Goal: Task Accomplishment & Management: Complete application form

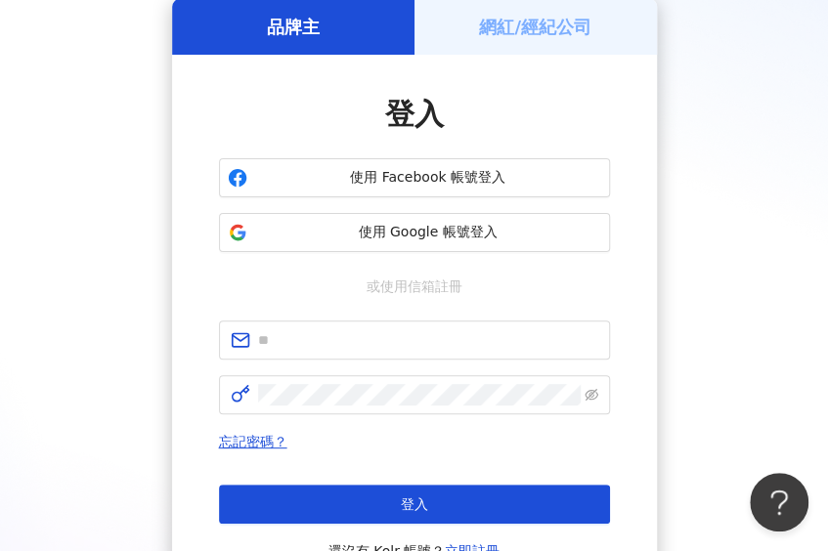
scroll to position [195, 0]
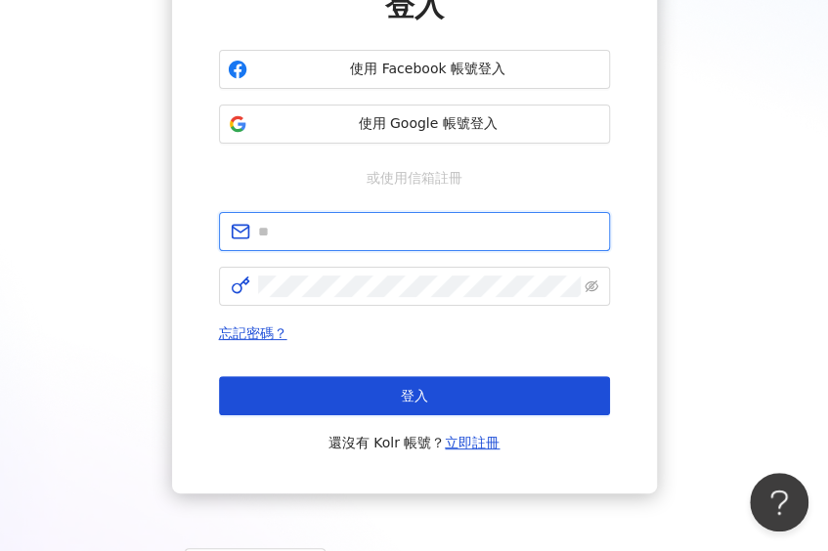
click at [348, 233] on input "text" at bounding box center [428, 231] width 340 height 21
type input "*"
type input "**********"
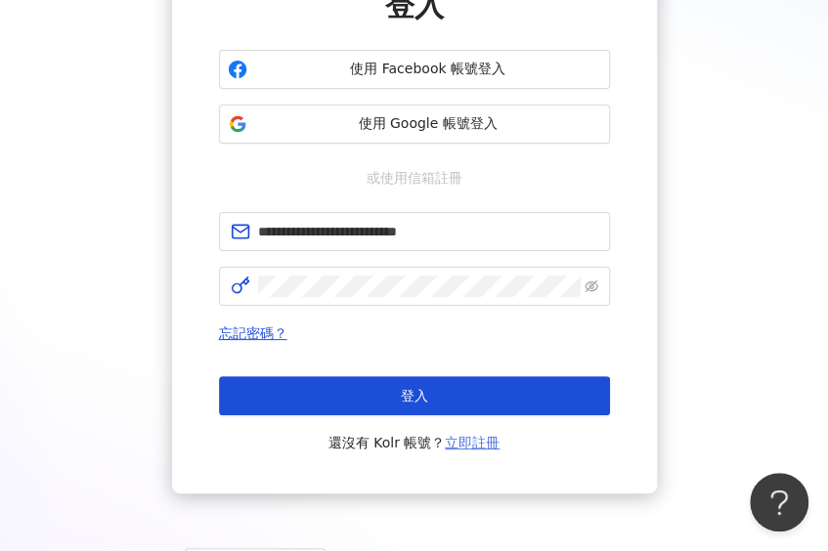
click at [463, 446] on link "立即註冊" at bounding box center [472, 443] width 55 height 16
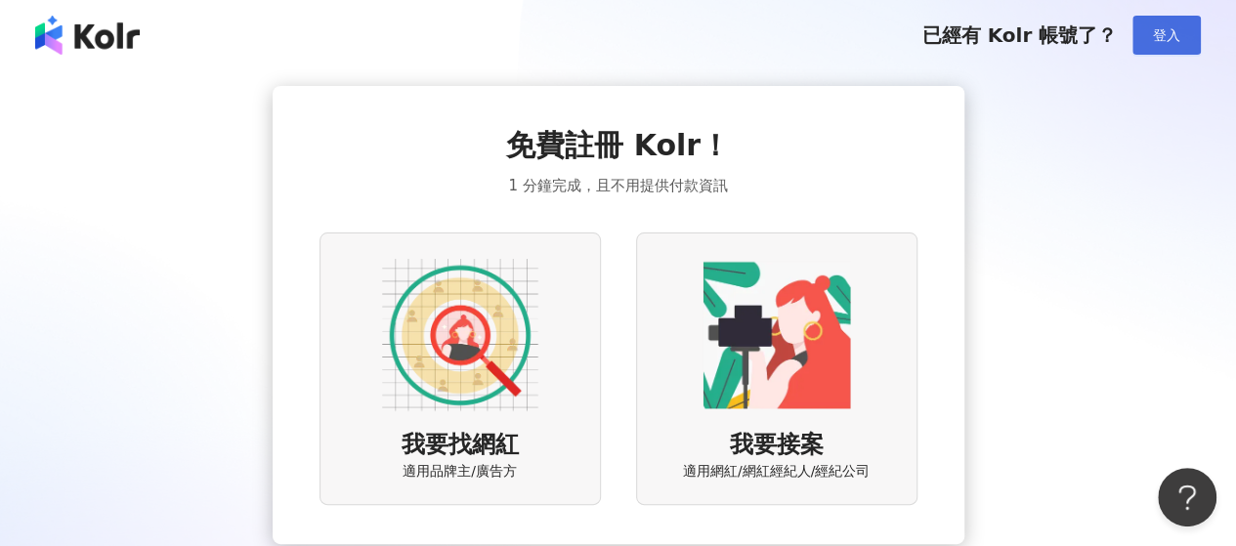
click at [1167, 34] on span "登入" at bounding box center [1166, 35] width 27 height 16
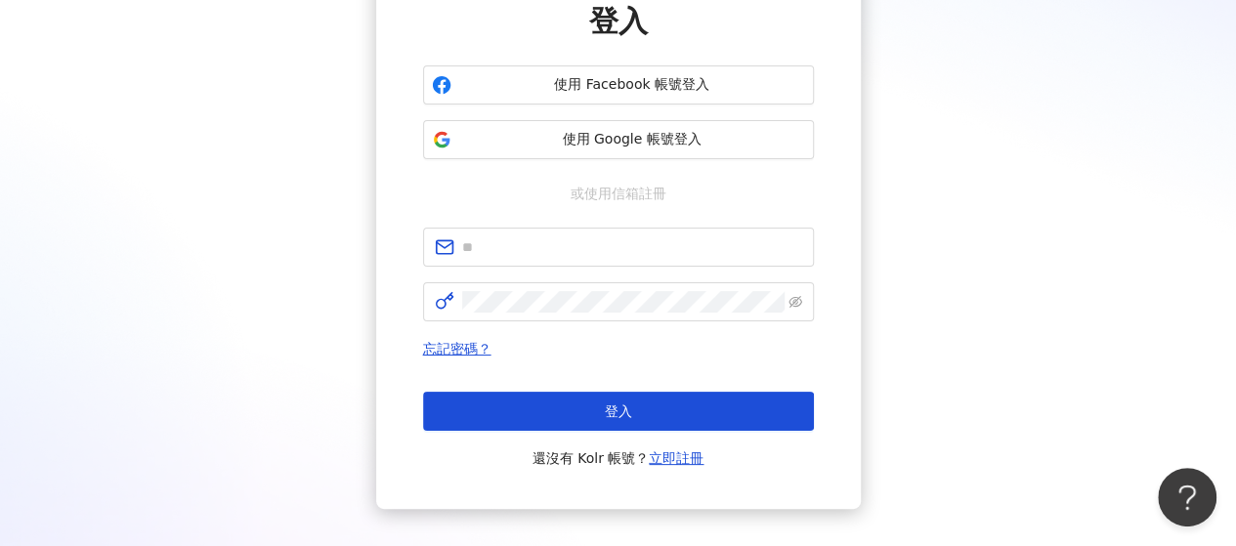
scroll to position [195, 0]
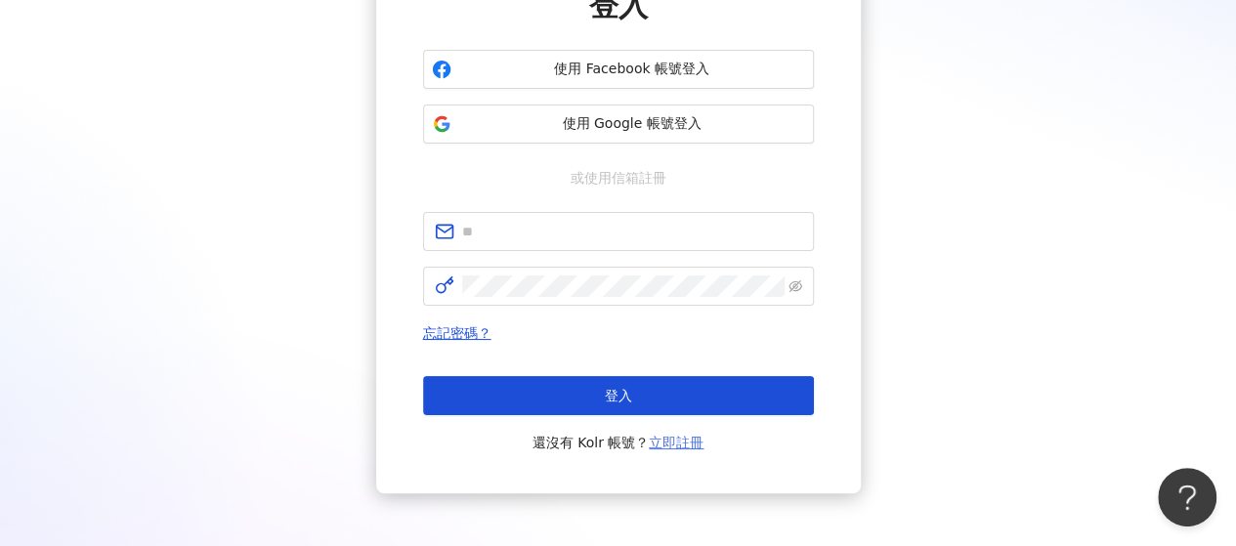
click at [676, 444] on link "立即註冊" at bounding box center [676, 443] width 55 height 16
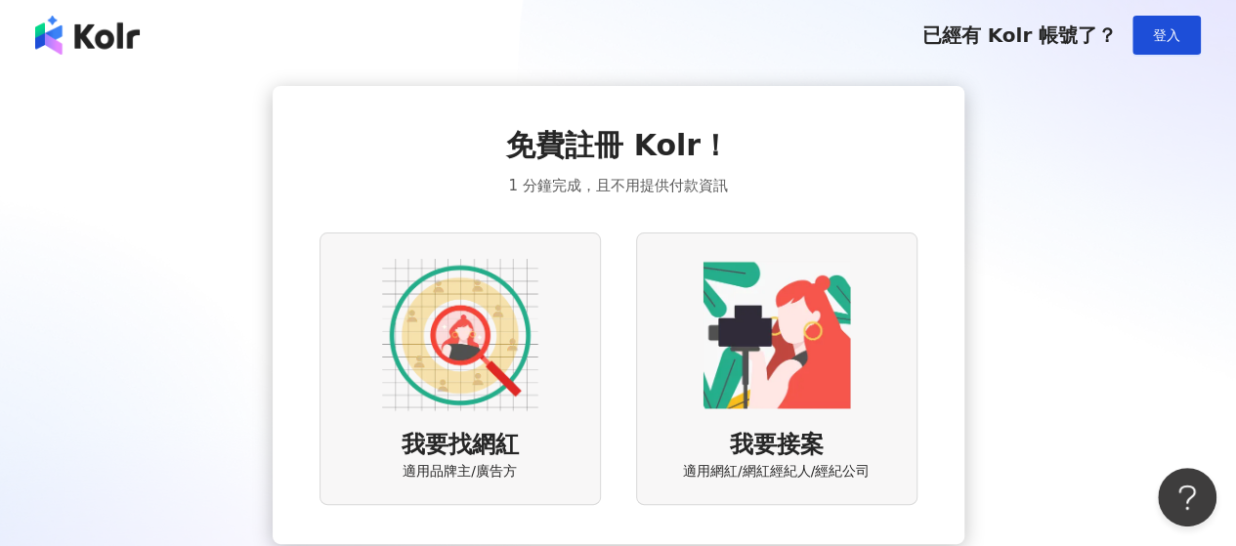
click at [466, 362] on img at bounding box center [460, 335] width 156 height 156
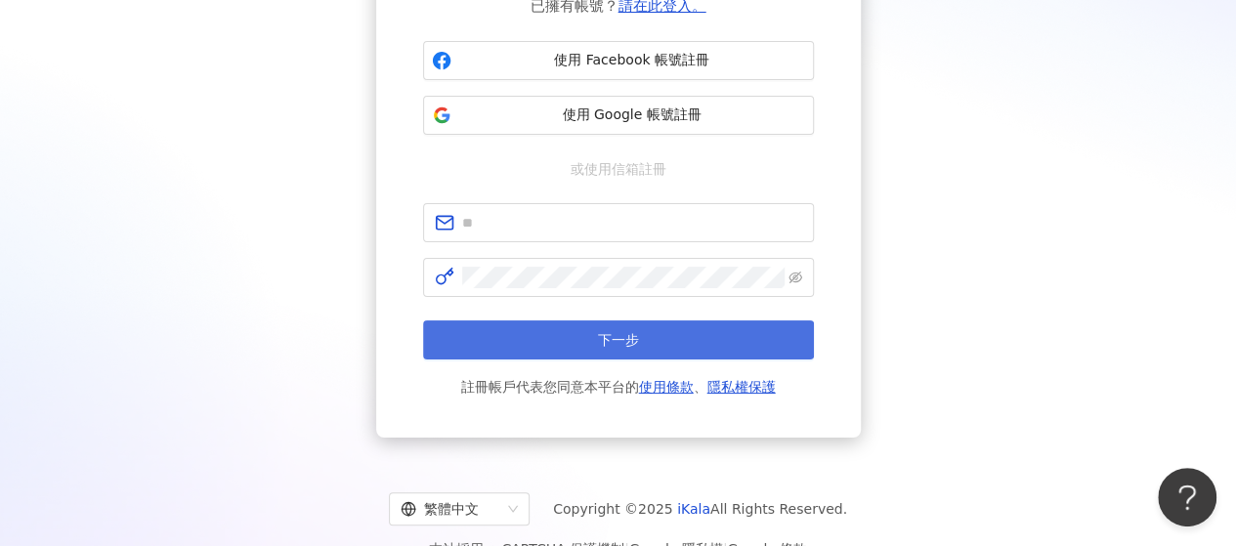
scroll to position [195, 0]
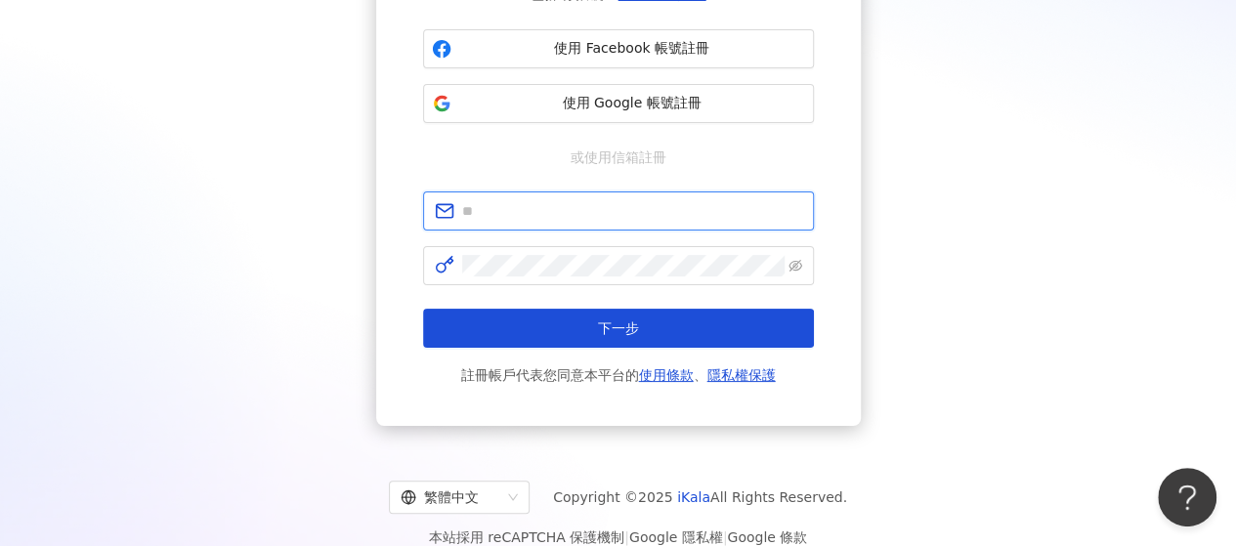
click at [580, 210] on input "text" at bounding box center [632, 210] width 340 height 21
type input "**********"
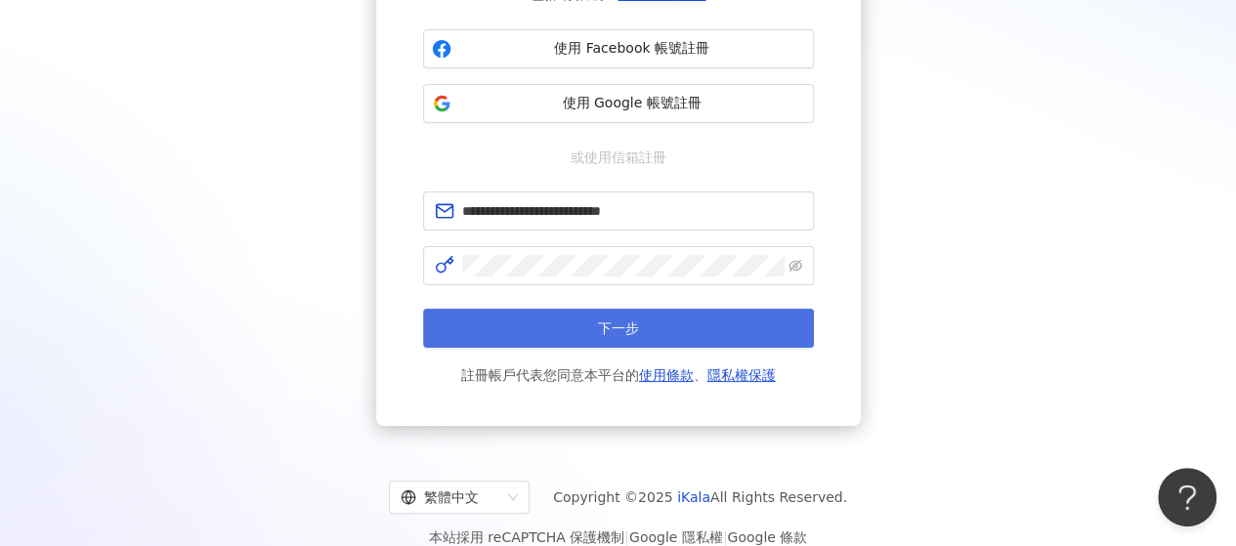
click at [675, 328] on button "下一步" at bounding box center [618, 328] width 391 height 39
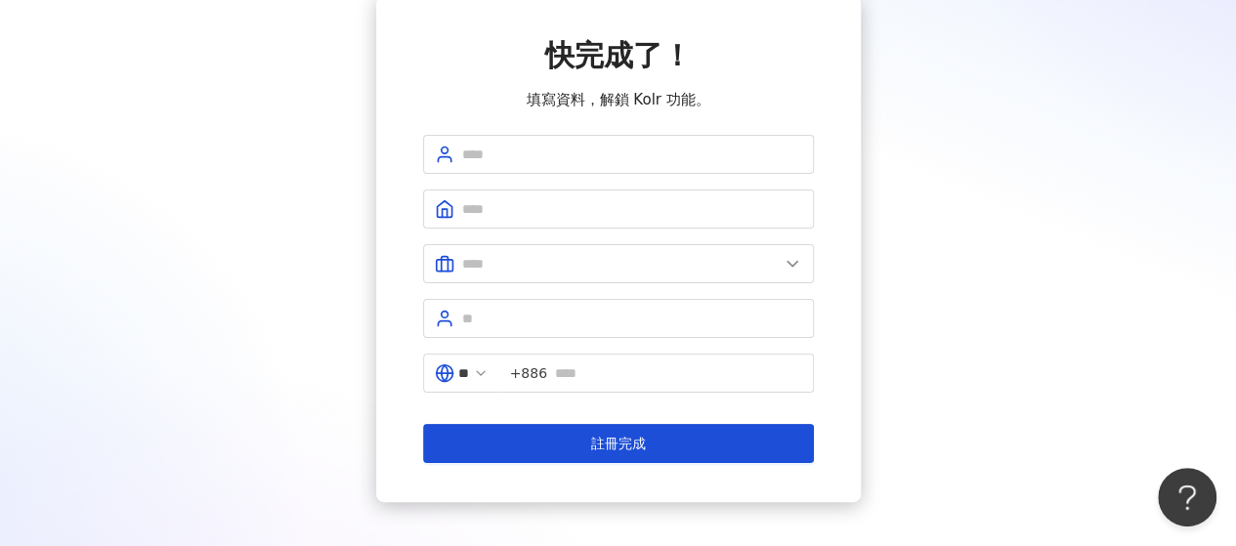
scroll to position [189, 0]
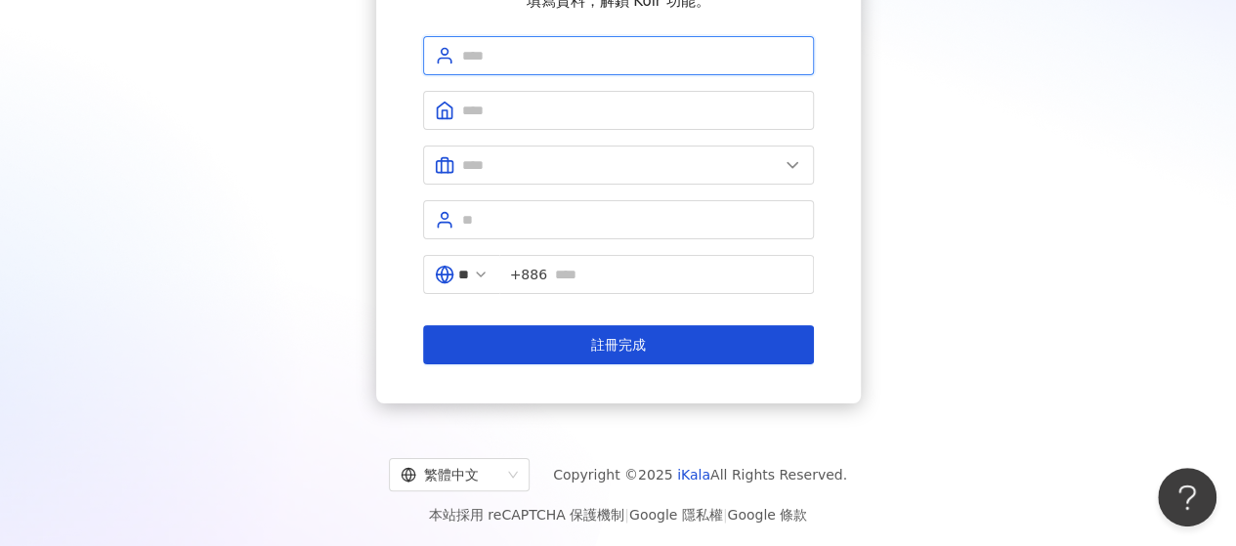
click at [596, 53] on input "text" at bounding box center [632, 55] width 340 height 21
type input "*"
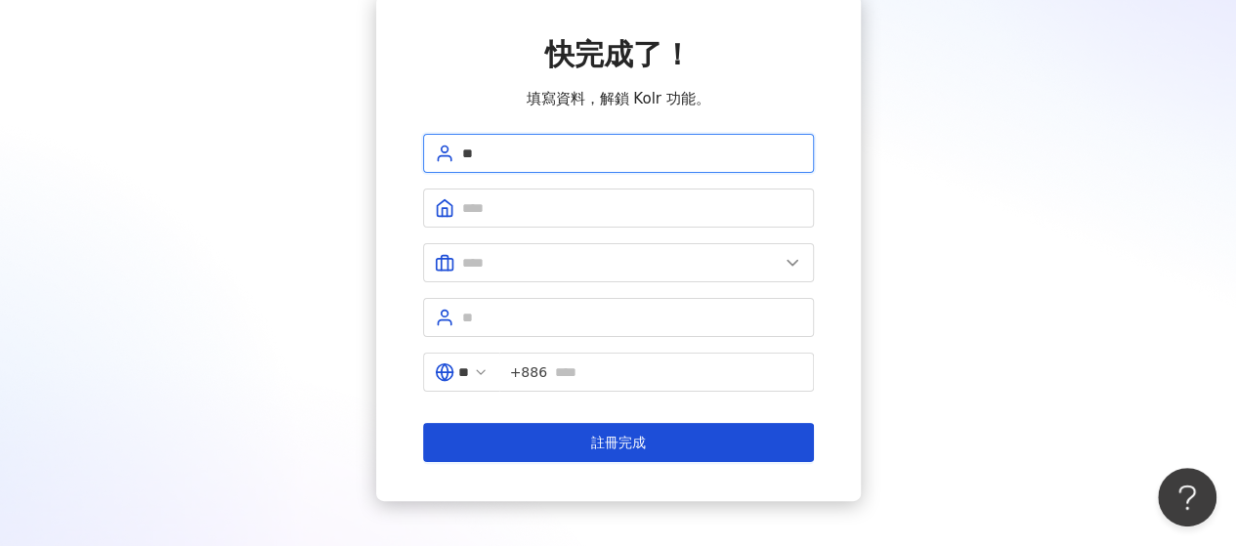
type input "*"
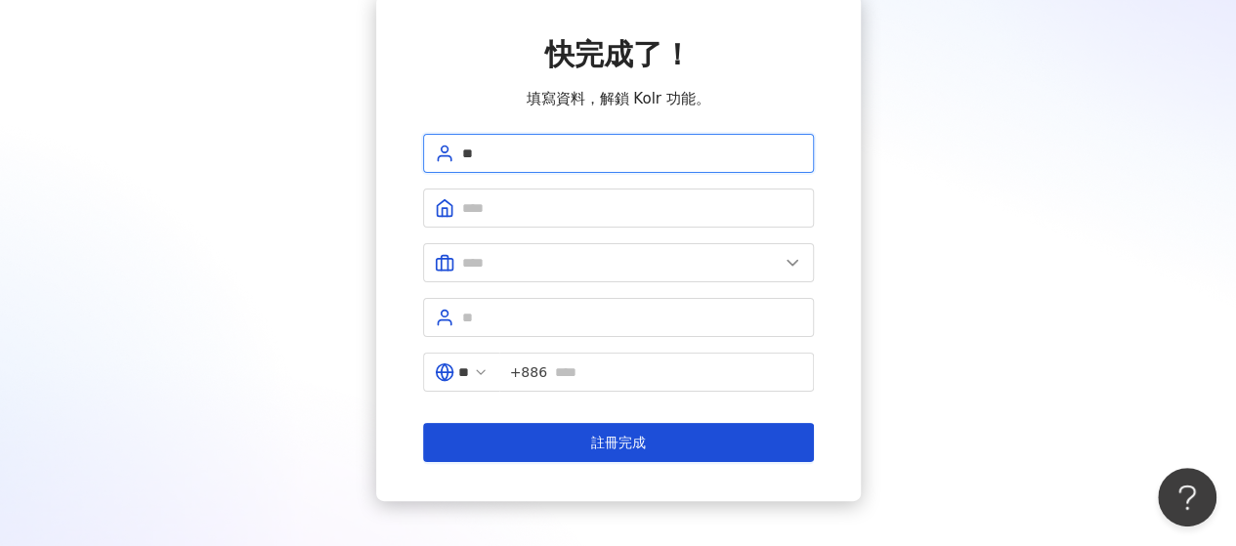
type input "*"
type input "**********"
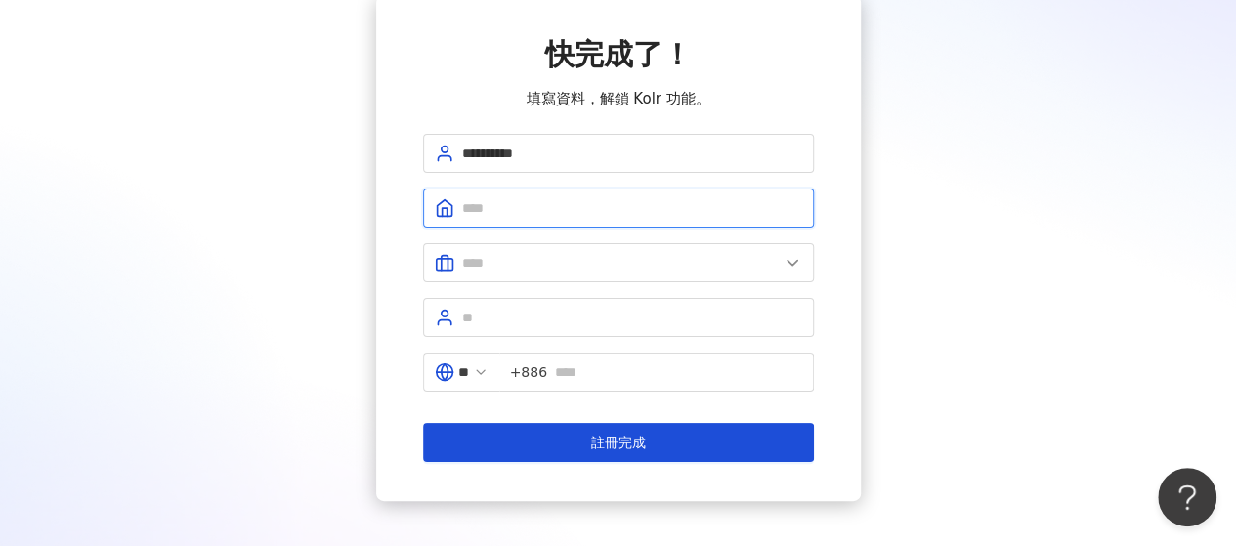
click at [528, 198] on input "text" at bounding box center [632, 207] width 340 height 21
type input "*"
type input "**"
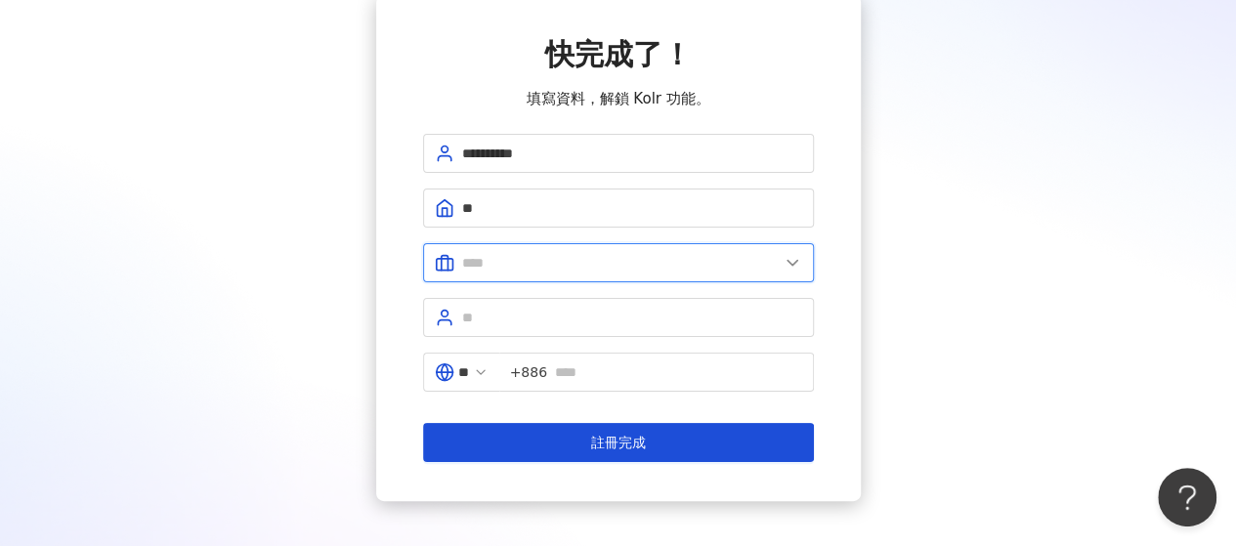
click at [496, 260] on input "text" at bounding box center [620, 262] width 317 height 21
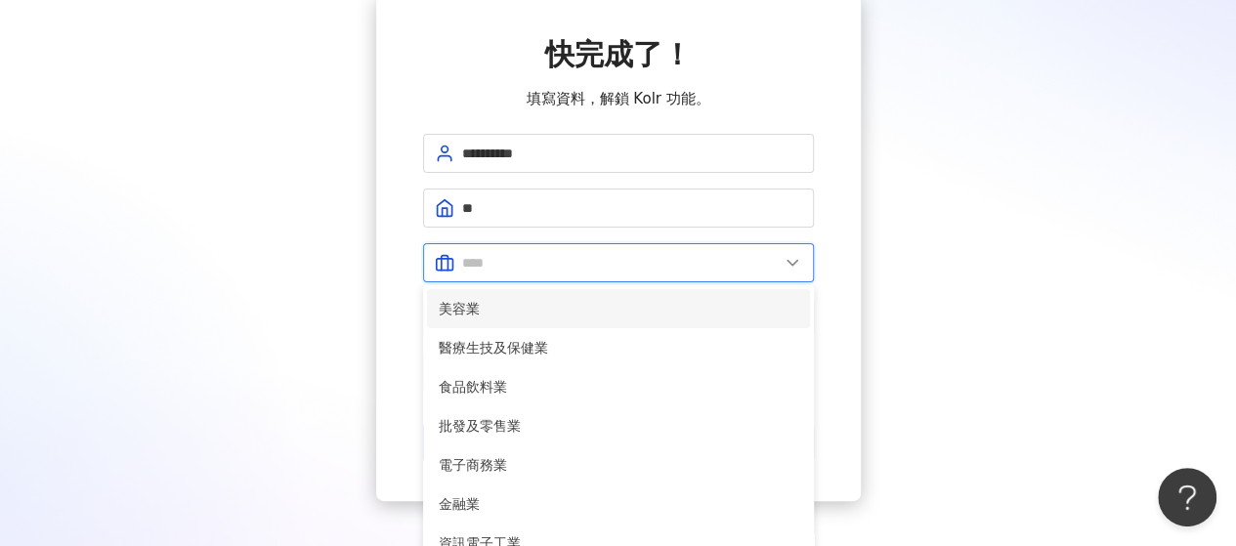
scroll to position [98, 0]
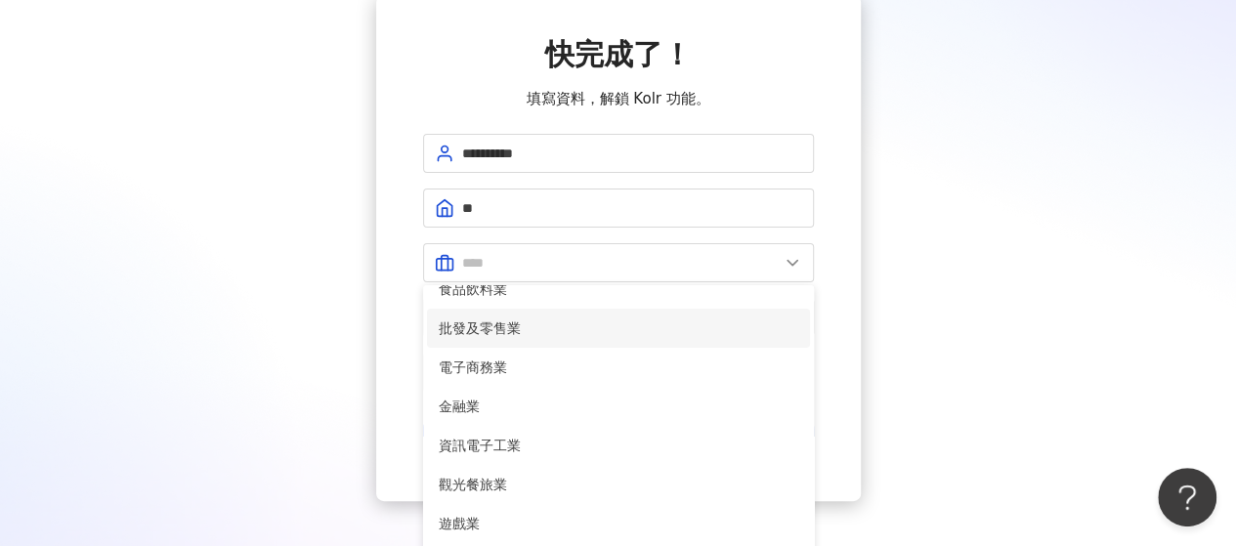
click at [510, 329] on span "批發及零售業" at bounding box center [619, 328] width 360 height 21
type input "******"
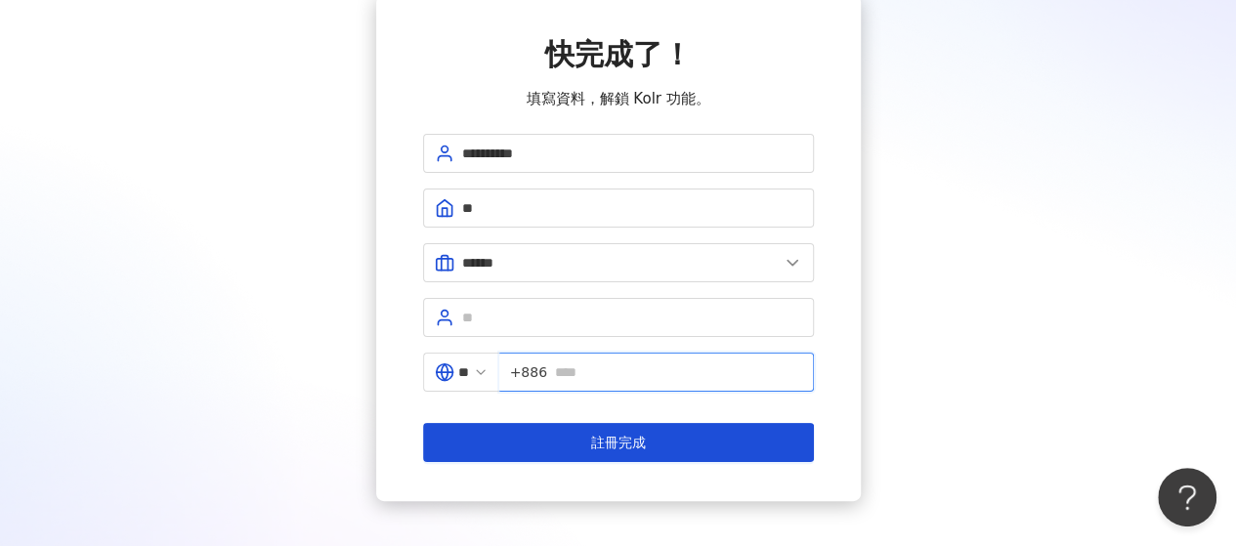
click at [628, 374] on input "text" at bounding box center [678, 372] width 247 height 21
type input "*"
type input "*********"
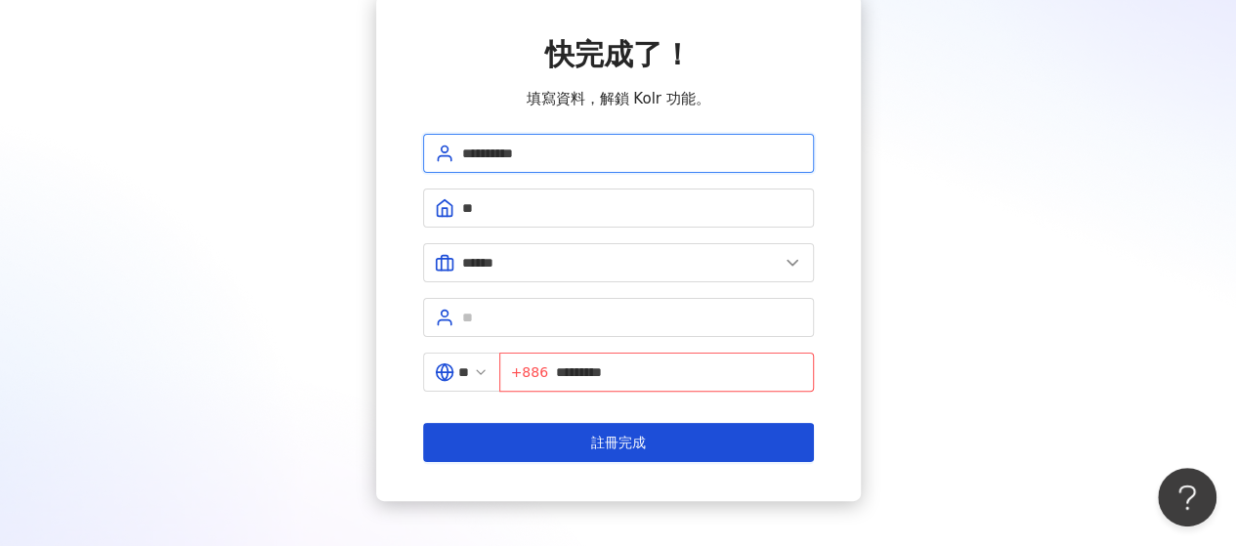
click at [481, 156] on input "**********" at bounding box center [632, 153] width 340 height 21
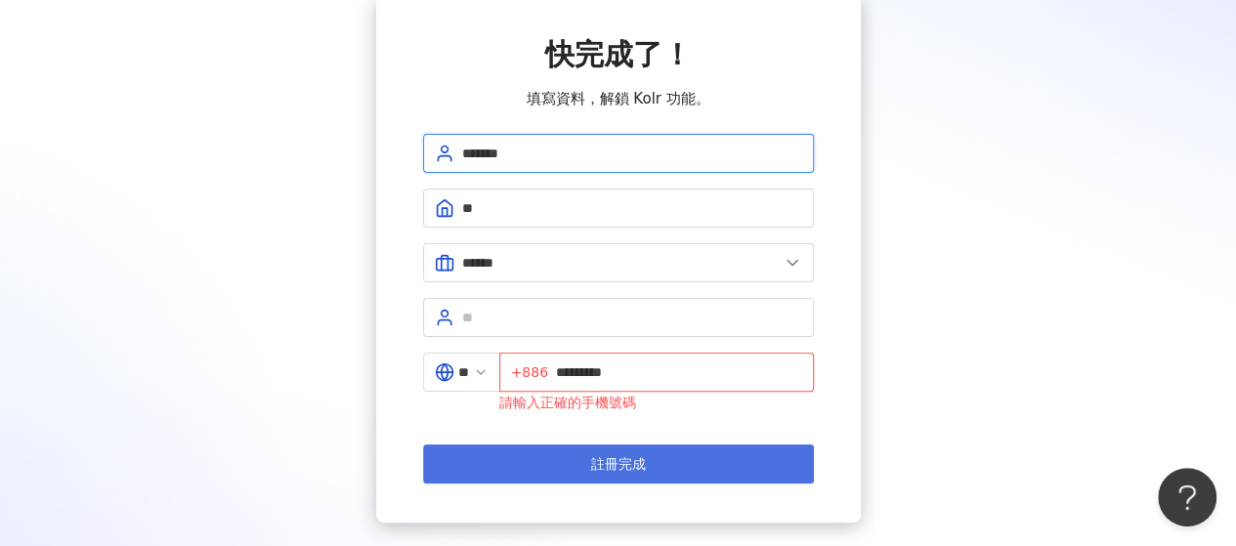
type input "*******"
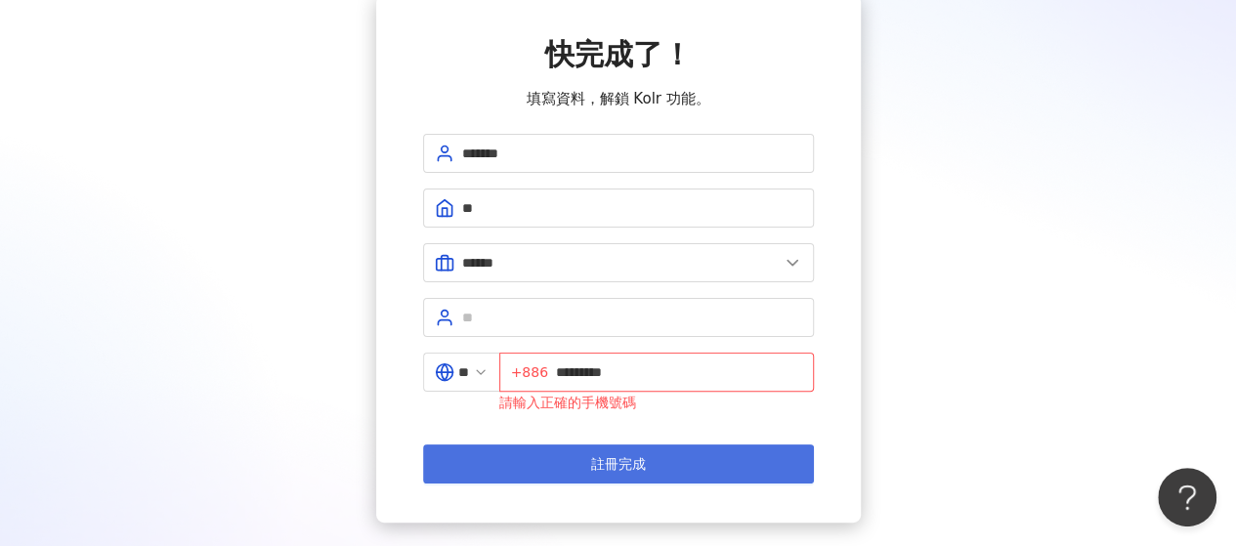
click at [606, 460] on span "註冊完成" at bounding box center [618, 464] width 55 height 16
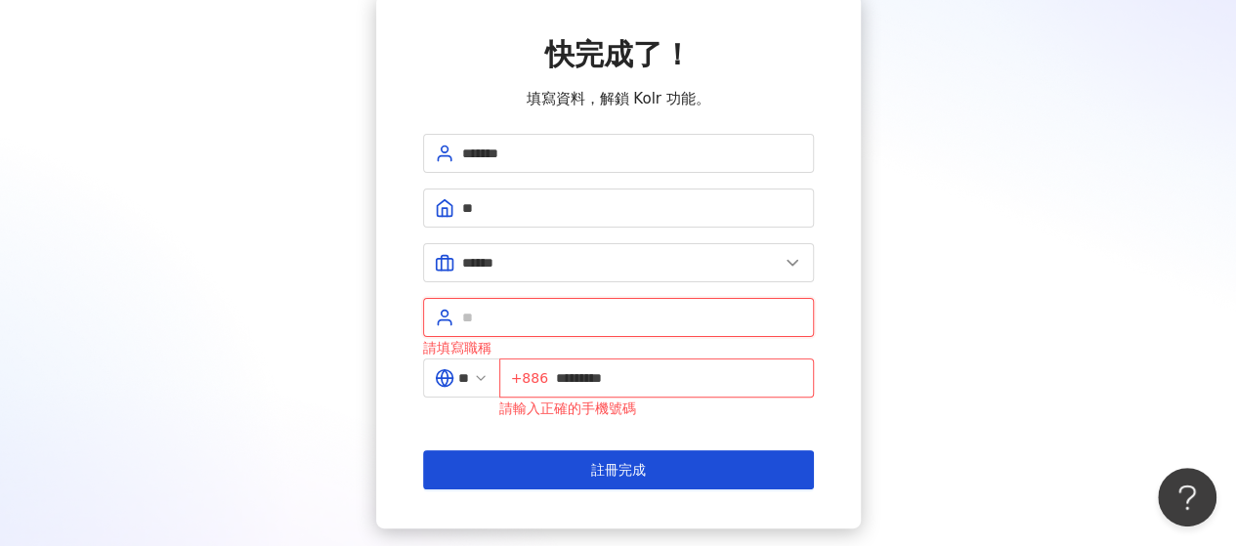
click at [579, 310] on input "text" at bounding box center [632, 317] width 340 height 21
type input "*"
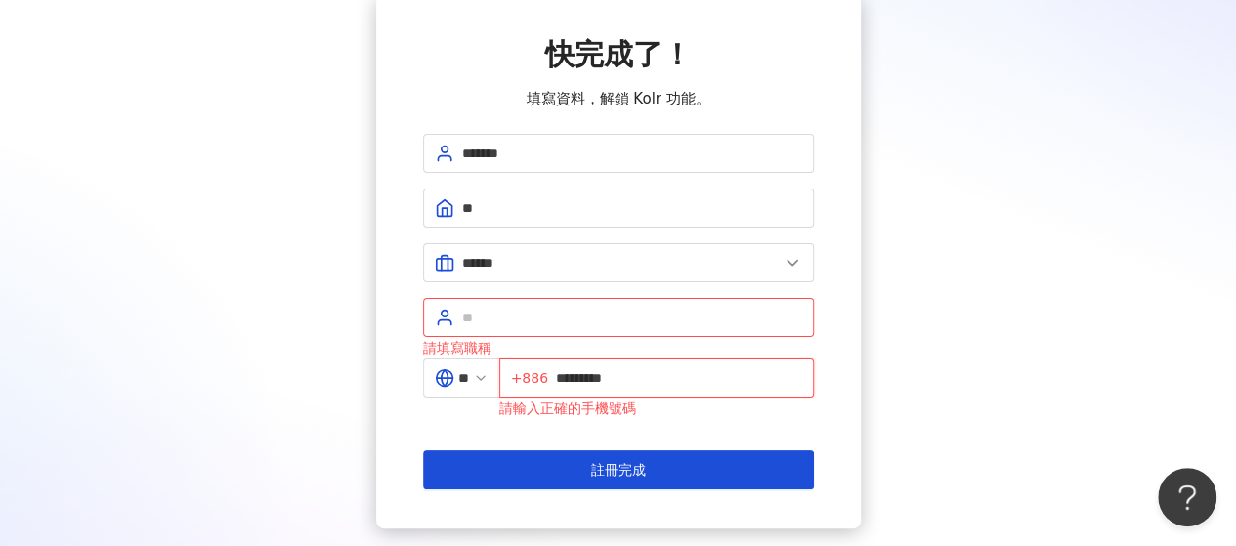
click at [565, 376] on input "*********" at bounding box center [679, 377] width 246 height 21
type input "**********"
click at [903, 357] on div "**********" at bounding box center [617, 262] width 1189 height 534
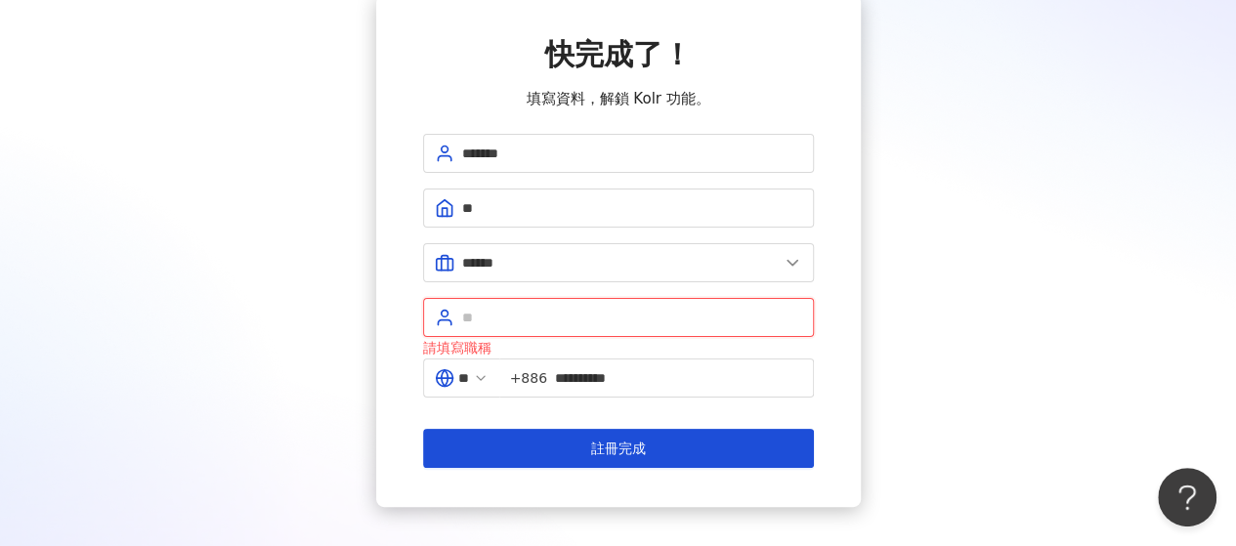
click at [592, 307] on input "text" at bounding box center [632, 317] width 340 height 21
type input "*"
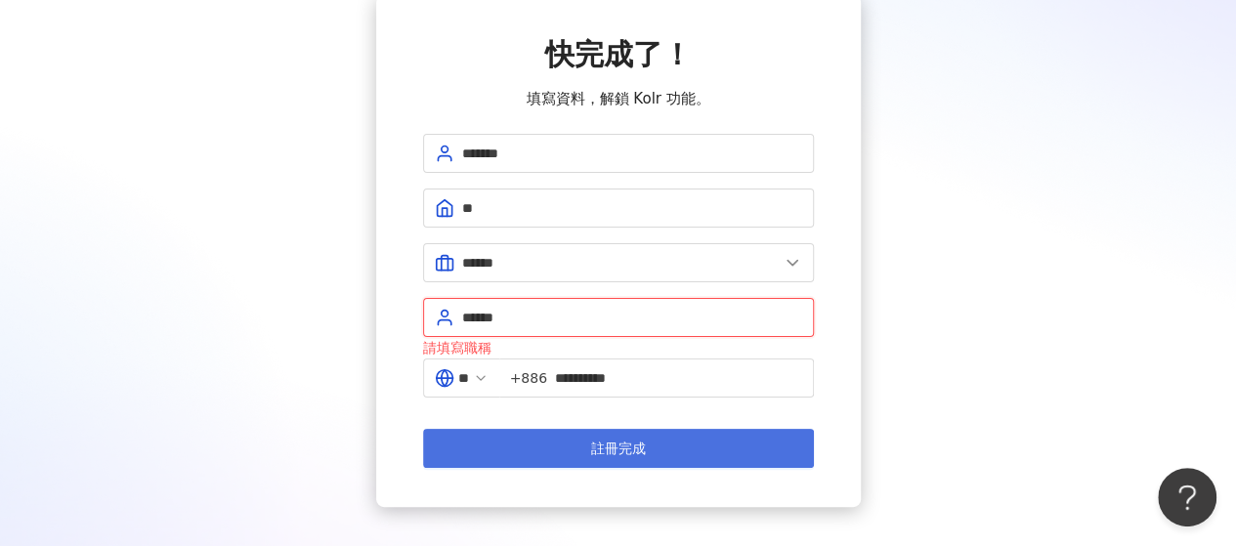
type input "******"
click at [575, 437] on button "註冊完成" at bounding box center [618, 448] width 391 height 39
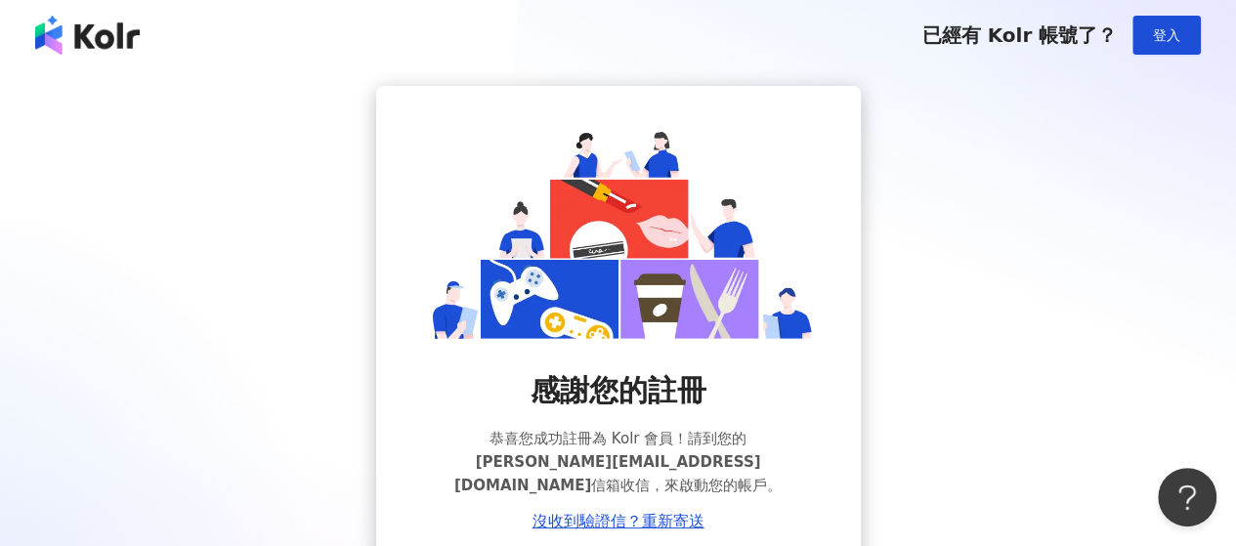
scroll to position [98, 0]
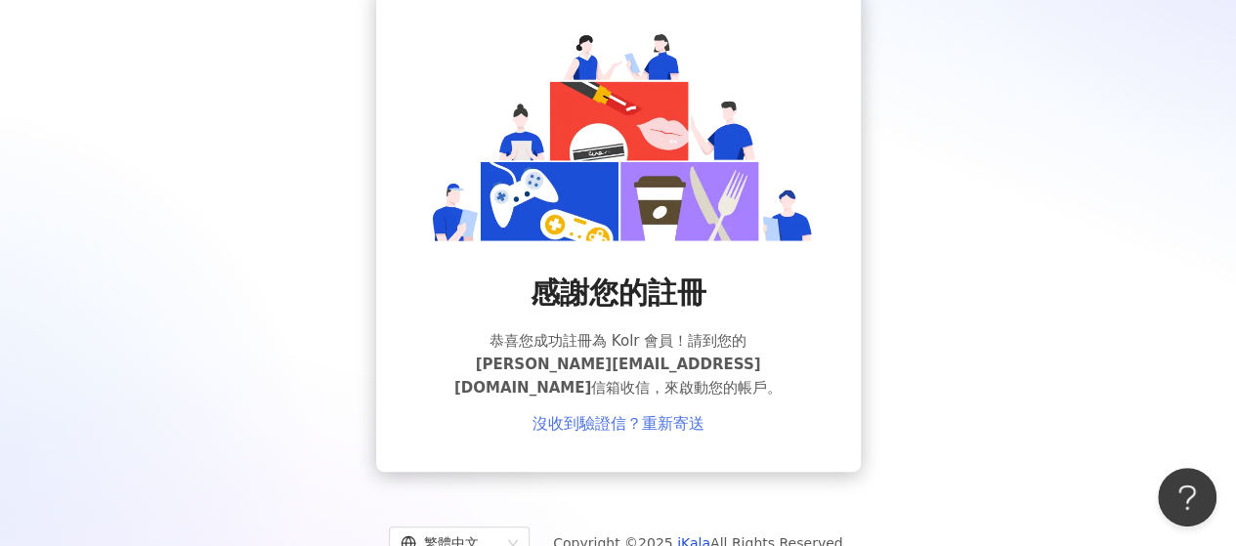
click at [586, 421] on link "沒收到驗證信？重新寄送" at bounding box center [619, 424] width 172 height 18
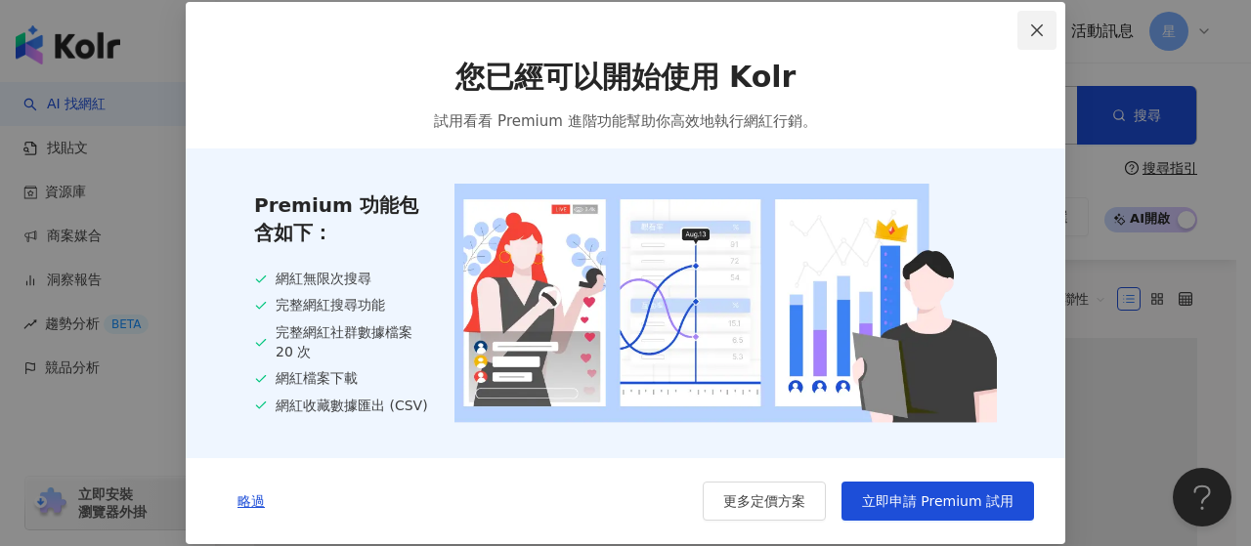
click at [1026, 32] on span "Close" at bounding box center [1036, 30] width 39 height 16
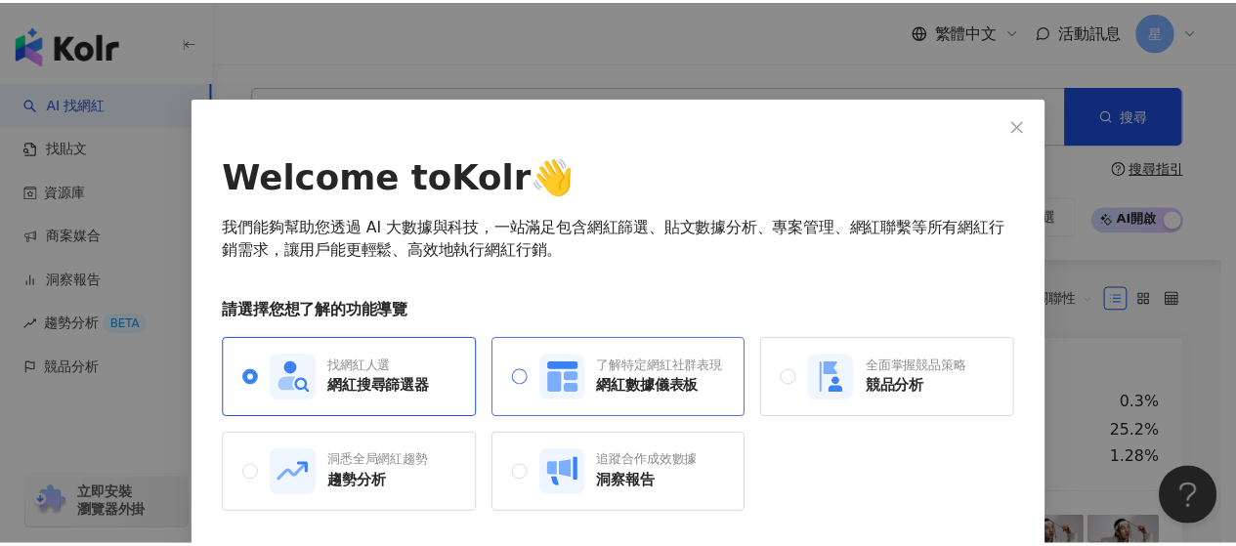
scroll to position [66, 0]
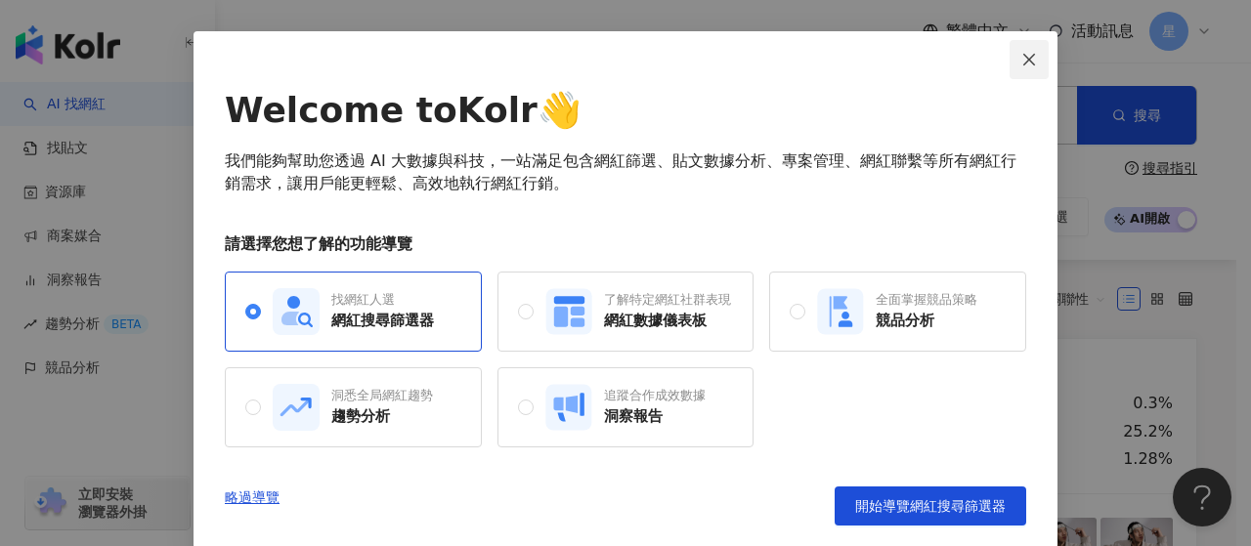
click at [1028, 62] on icon "close" at bounding box center [1029, 60] width 16 height 16
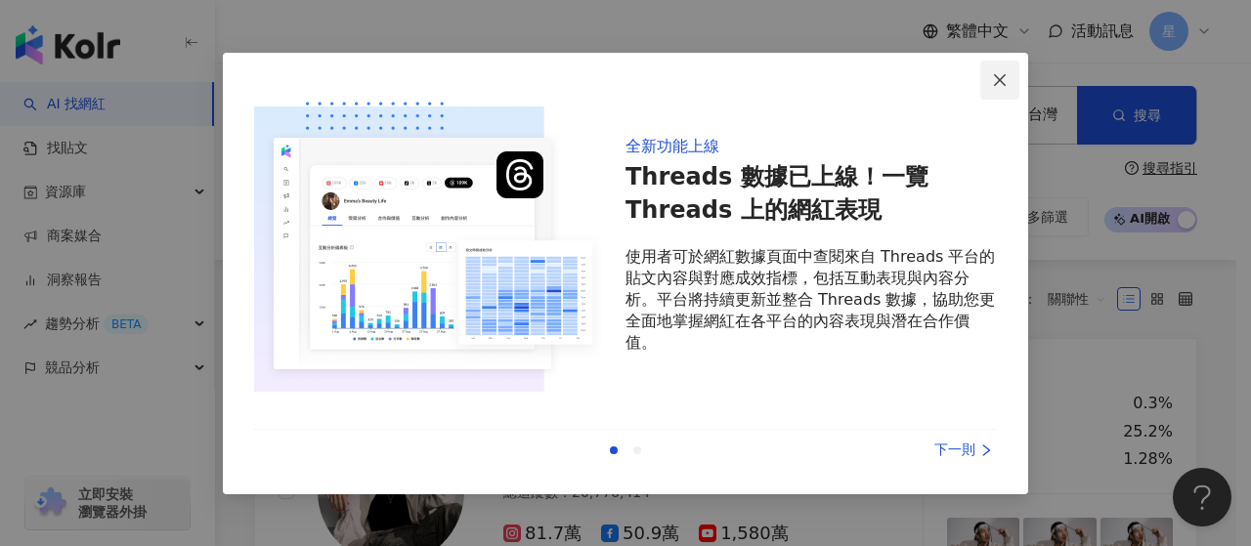
click at [997, 77] on icon "close" at bounding box center [1000, 80] width 12 height 12
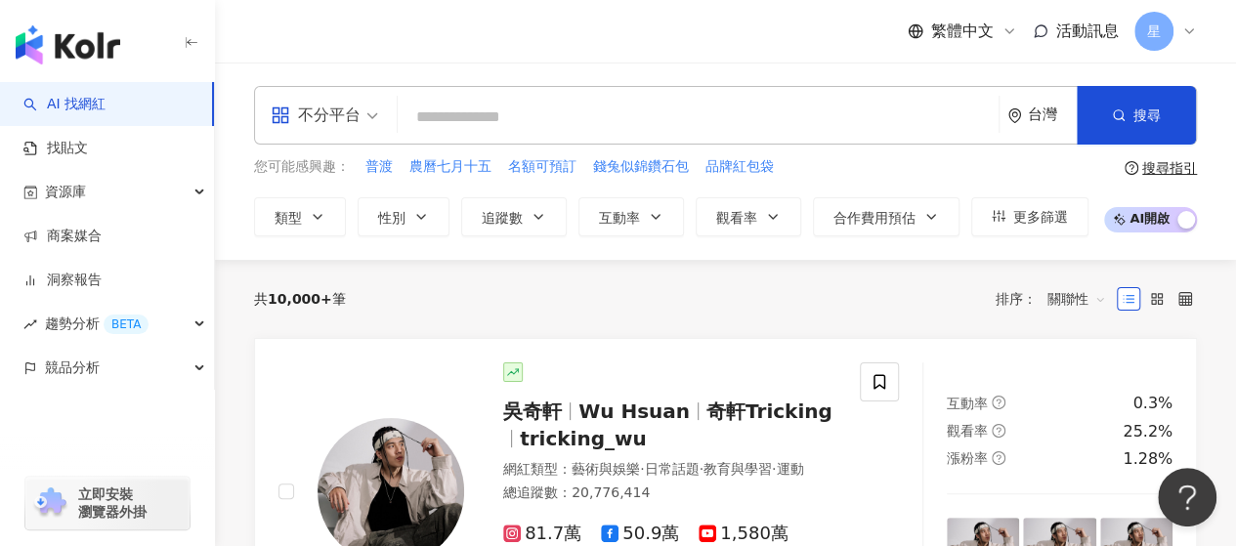
drag, startPoint x: 1052, startPoint y: 3, endPoint x: 657, endPoint y: 61, distance: 400.0
click at [657, 61] on div "繁體中文 活動訊息 星" at bounding box center [725, 31] width 943 height 63
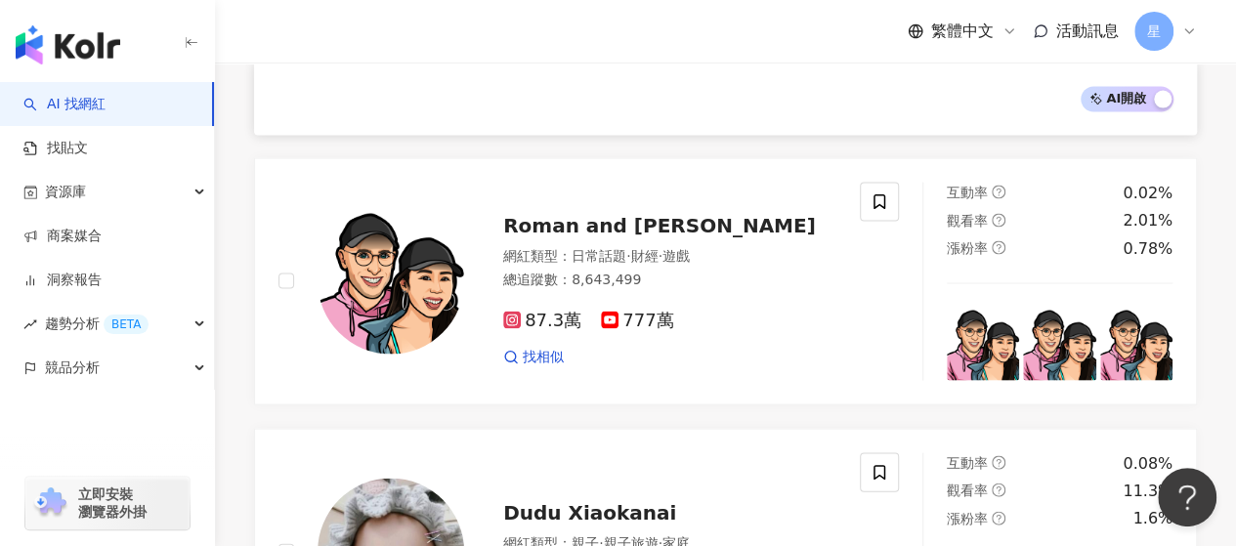
scroll to position [1173, 0]
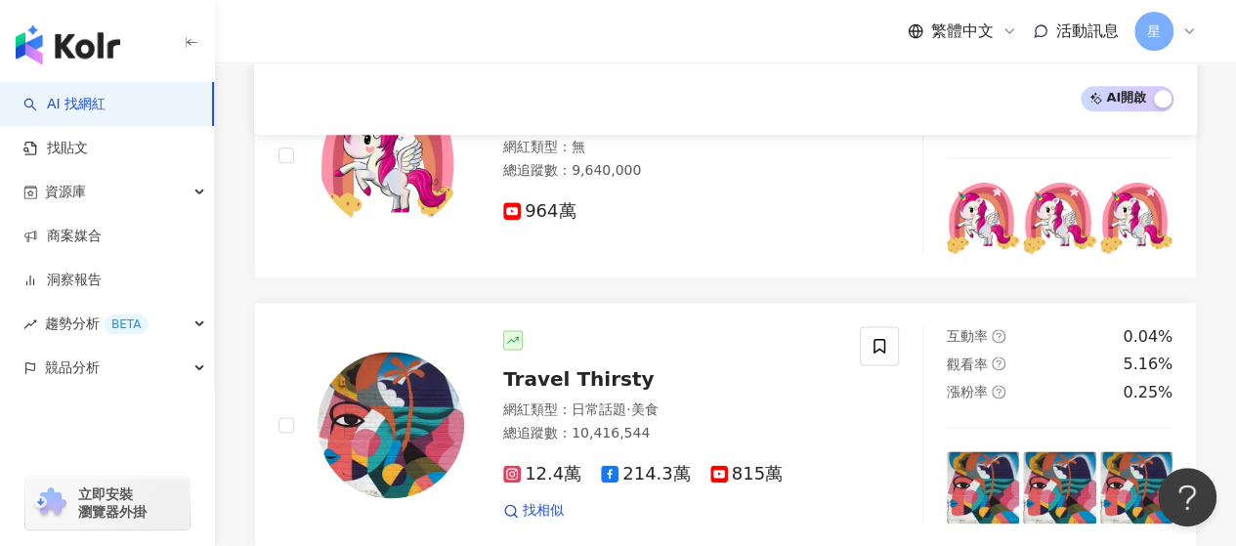
click at [1184, 30] on icon at bounding box center [1189, 31] width 16 height 16
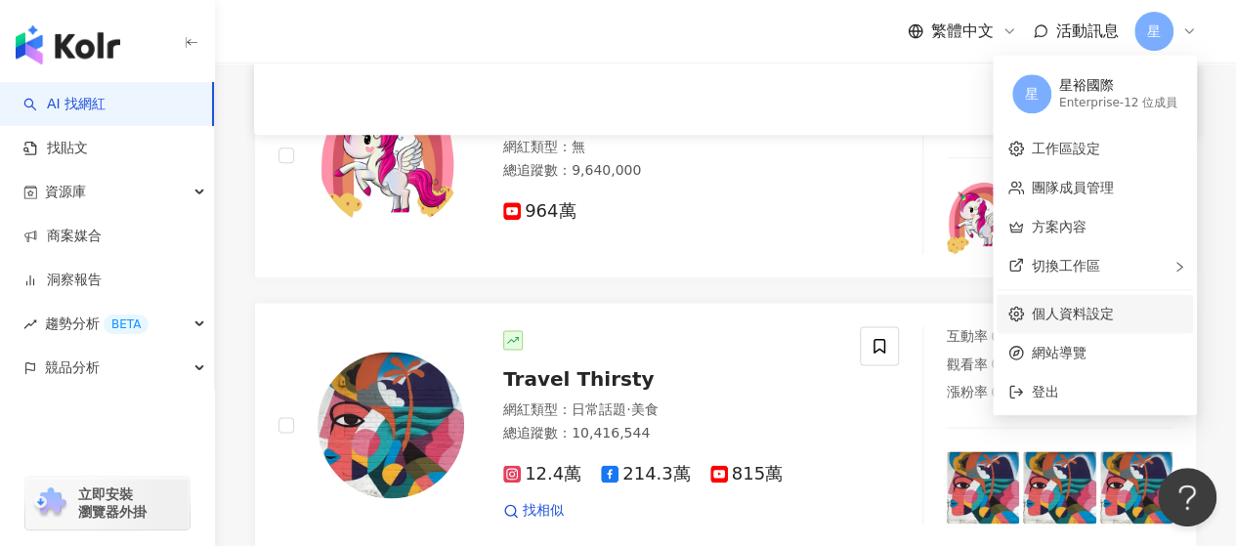
click at [1071, 316] on link "個人資料設定" at bounding box center [1073, 314] width 82 height 16
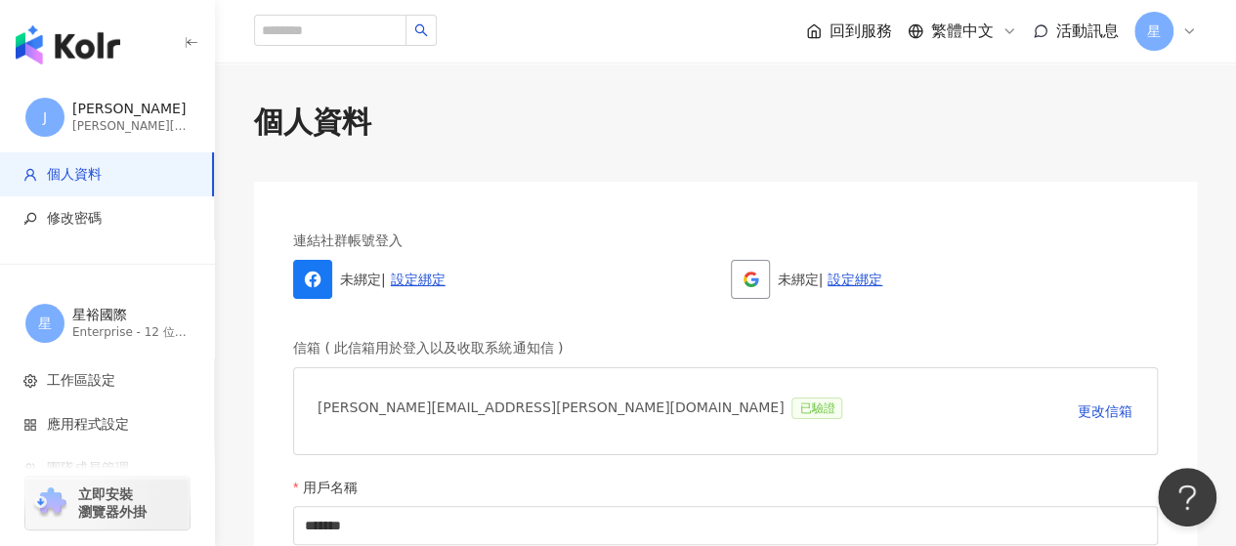
click at [193, 43] on icon "button" at bounding box center [192, 43] width 16 height 16
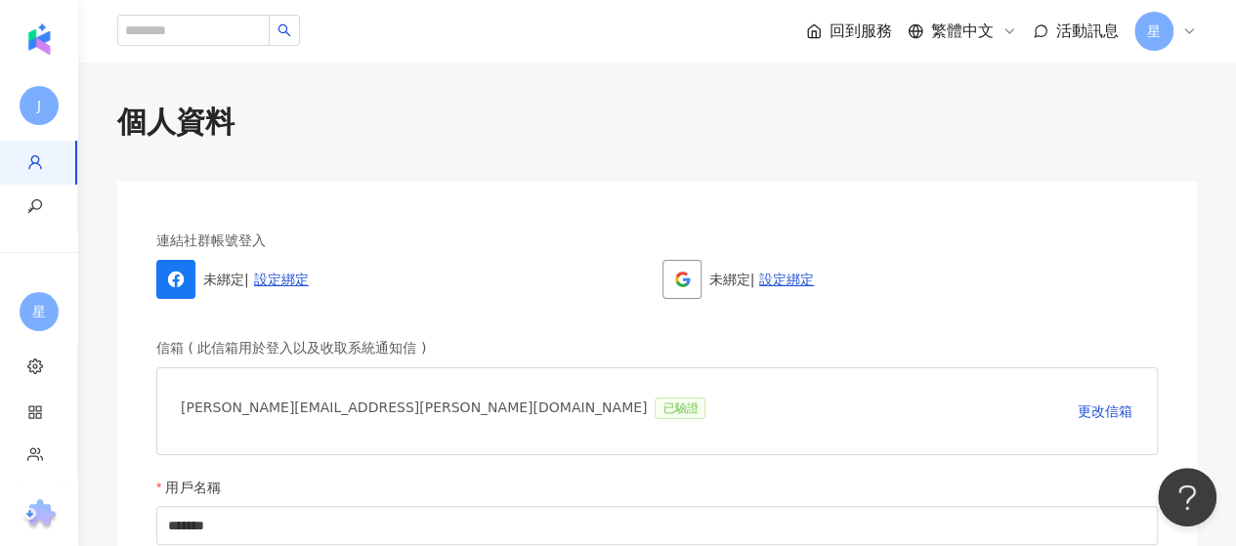
click at [1185, 28] on icon at bounding box center [1189, 31] width 16 height 16
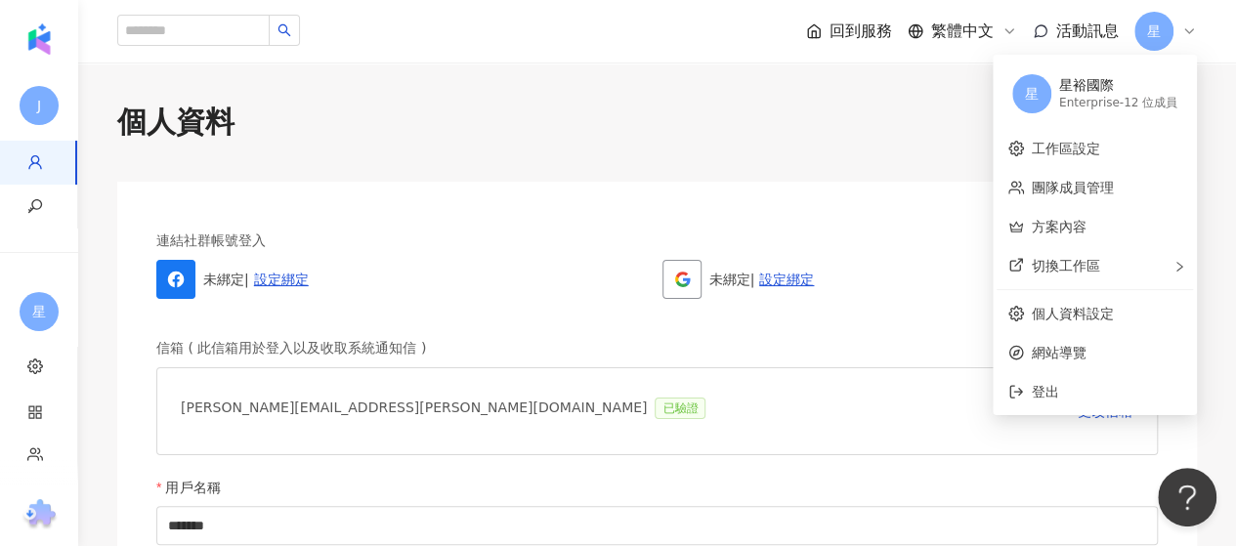
click at [1163, 91] on div "星裕國際" at bounding box center [1118, 86] width 118 height 20
click at [1139, 91] on div "星裕國際" at bounding box center [1118, 86] width 118 height 20
click at [1083, 86] on div "星裕國際" at bounding box center [1118, 86] width 118 height 20
click at [1096, 99] on div "Enterprise - 12 位成員" at bounding box center [1118, 103] width 118 height 17
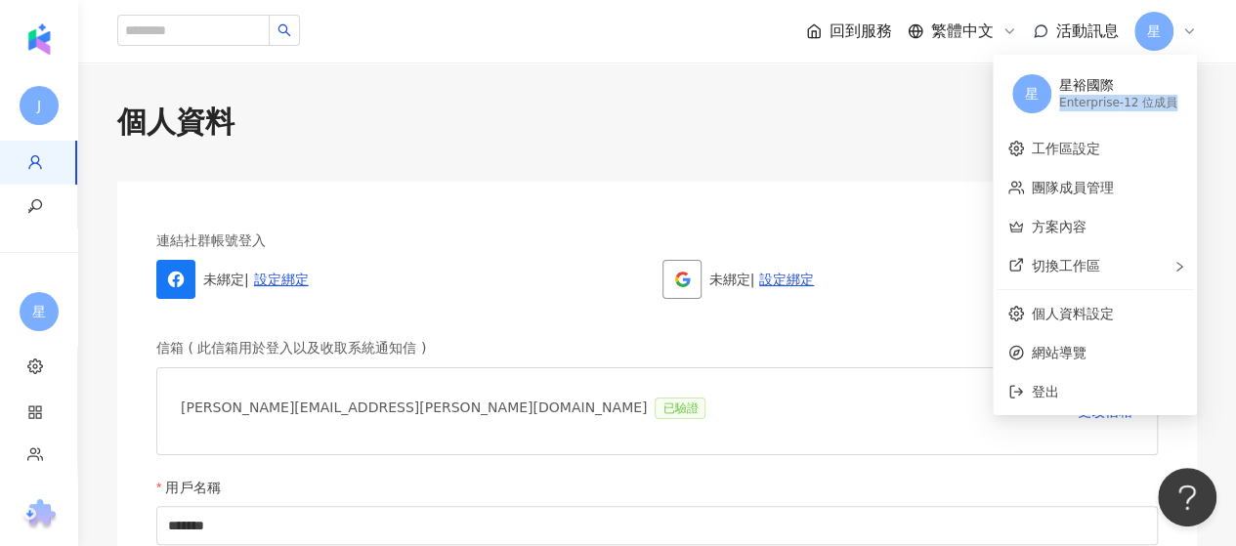
click at [1096, 99] on div "Enterprise - 12 位成員" at bounding box center [1118, 103] width 118 height 17
click at [1071, 89] on div "星裕國際" at bounding box center [1118, 86] width 118 height 20
click at [1033, 97] on span "星" at bounding box center [1032, 93] width 14 height 21
click at [1025, 98] on span "星" at bounding box center [1032, 93] width 14 height 21
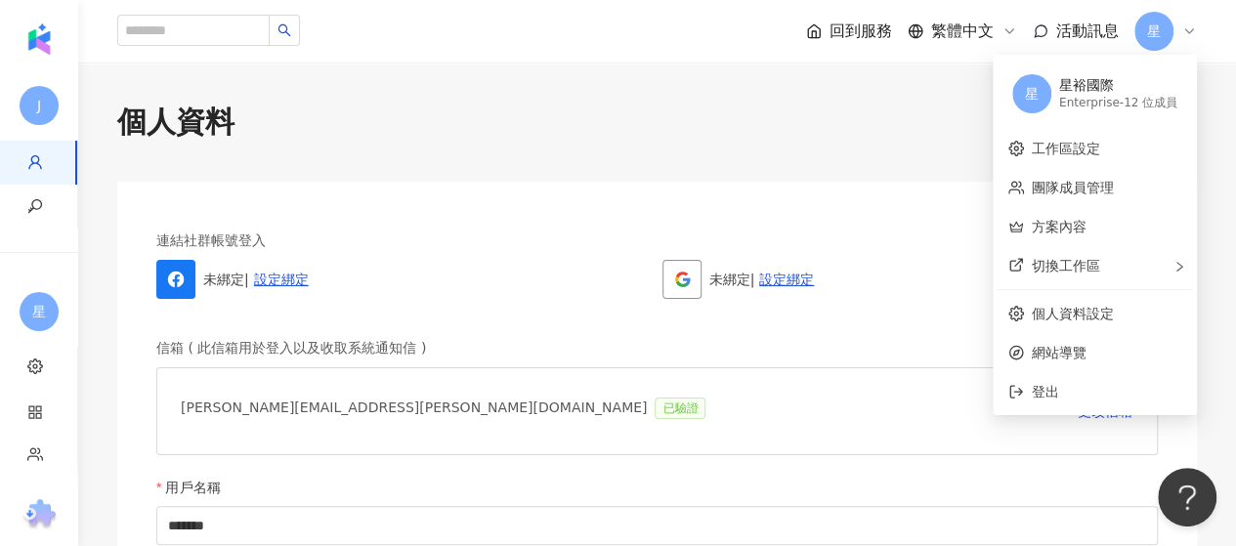
click at [1126, 93] on div "星裕國際" at bounding box center [1118, 86] width 118 height 20
click at [1079, 318] on link "個人資料設定" at bounding box center [1073, 314] width 82 height 16
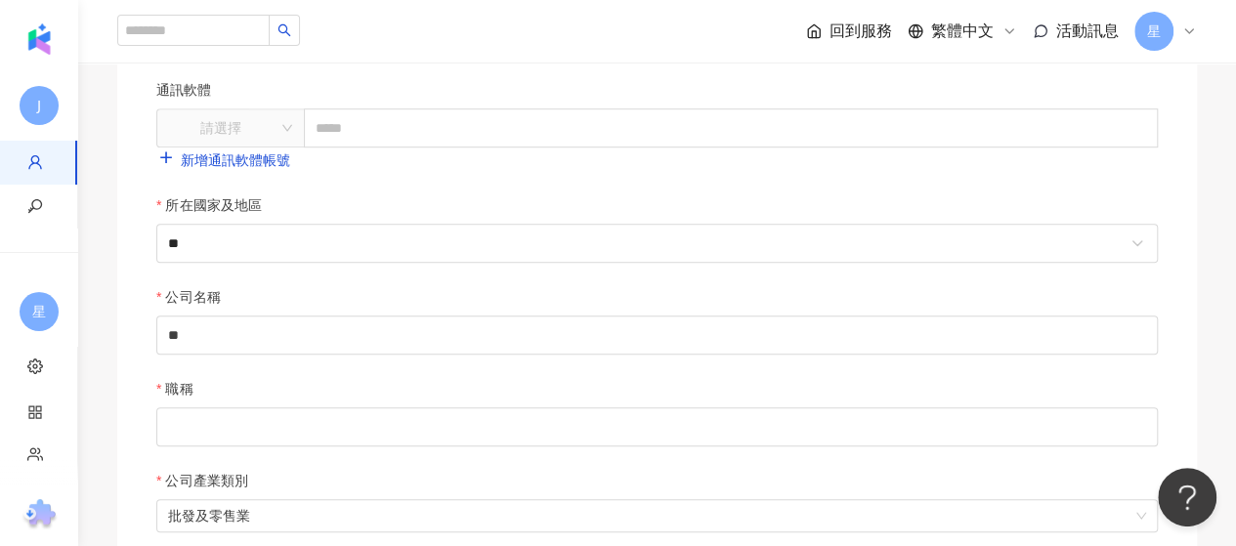
scroll to position [586, 0]
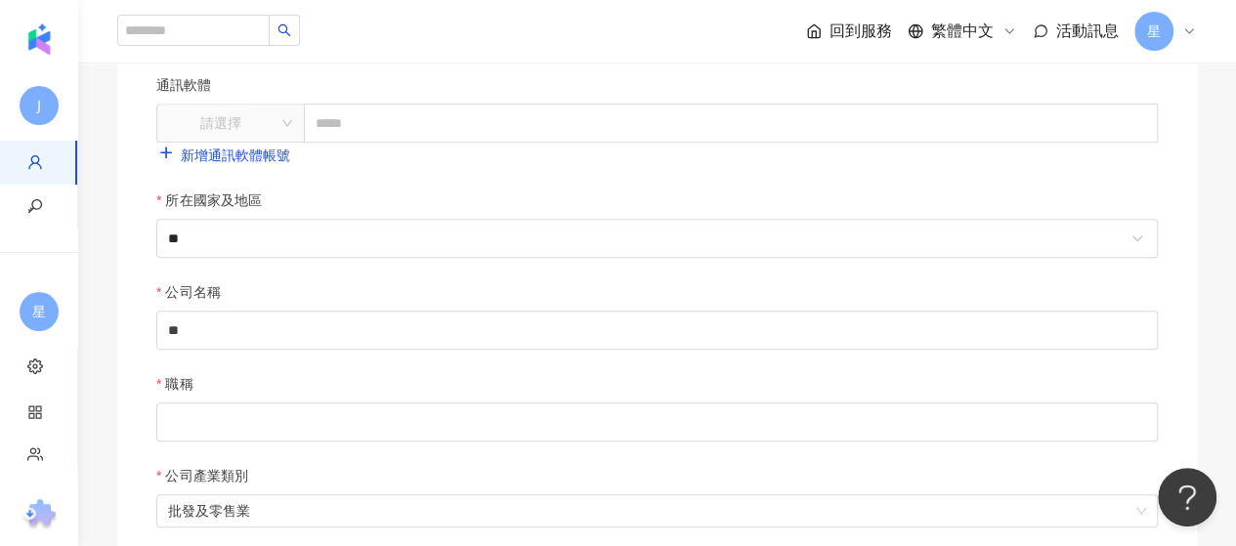
click at [1190, 39] on div "星" at bounding box center [1166, 31] width 63 height 39
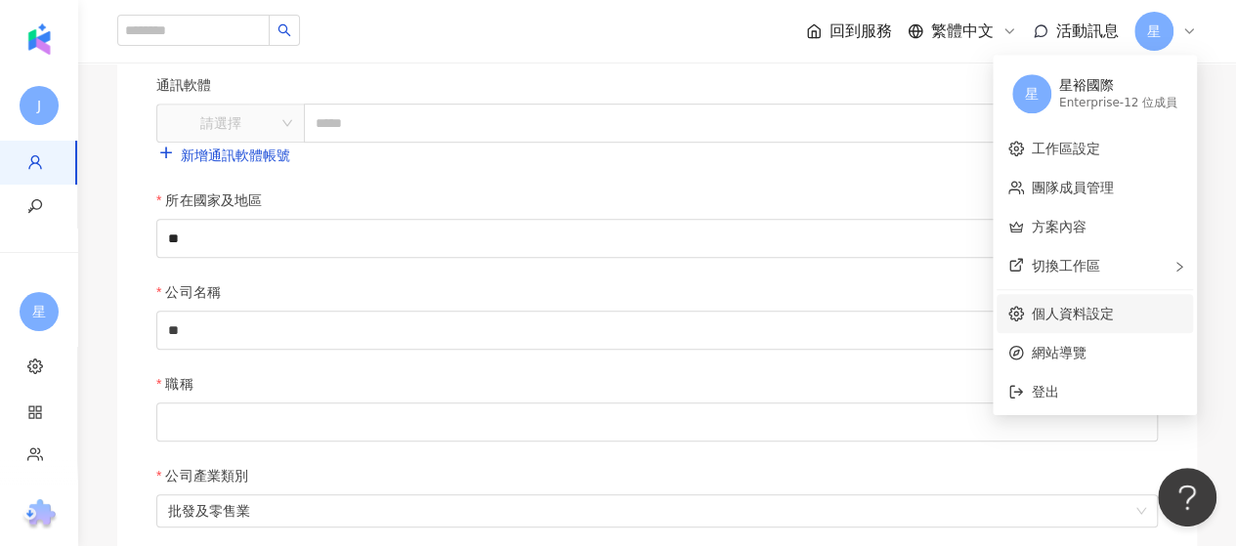
click at [1072, 316] on link "個人資料設定" at bounding box center [1073, 314] width 82 height 16
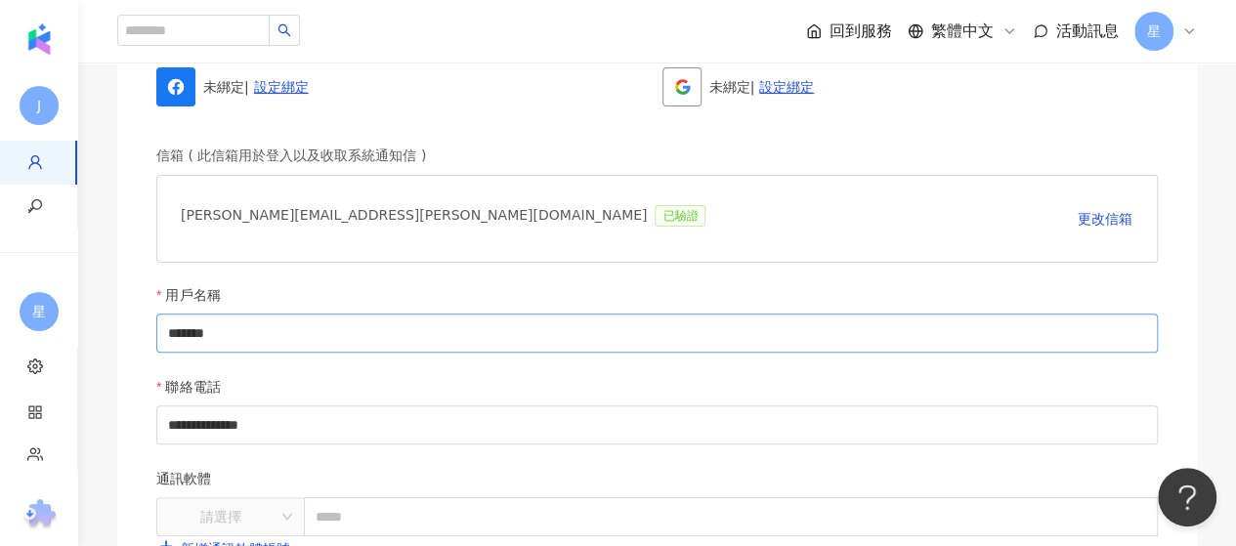
scroll to position [195, 0]
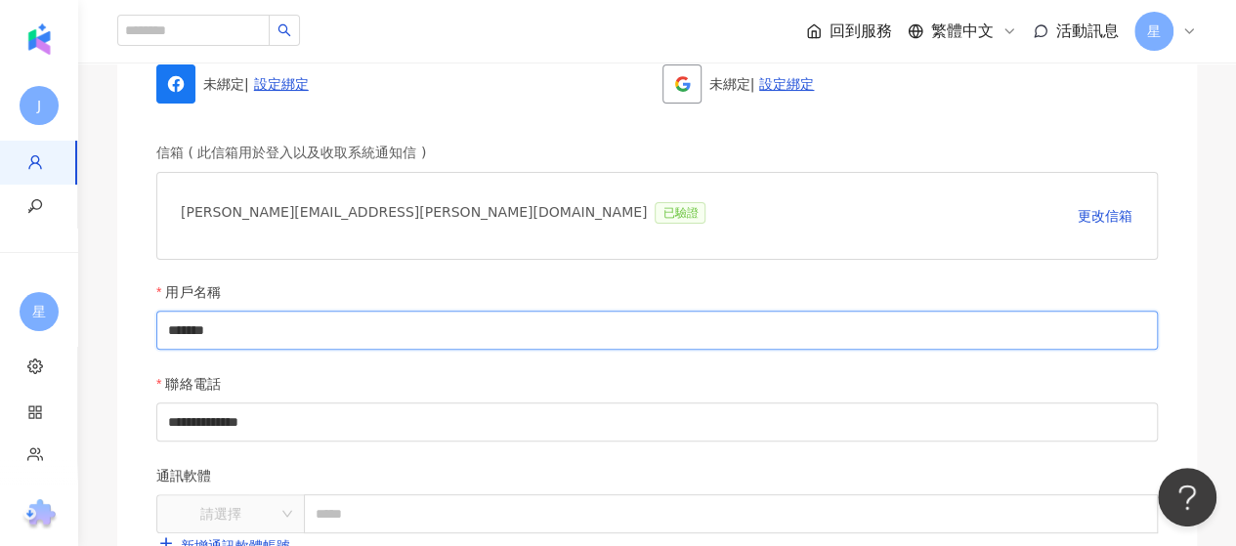
drag, startPoint x: 167, startPoint y: 331, endPoint x: 236, endPoint y: 331, distance: 68.4
click at [168, 331] on input "*******" at bounding box center [657, 330] width 1002 height 39
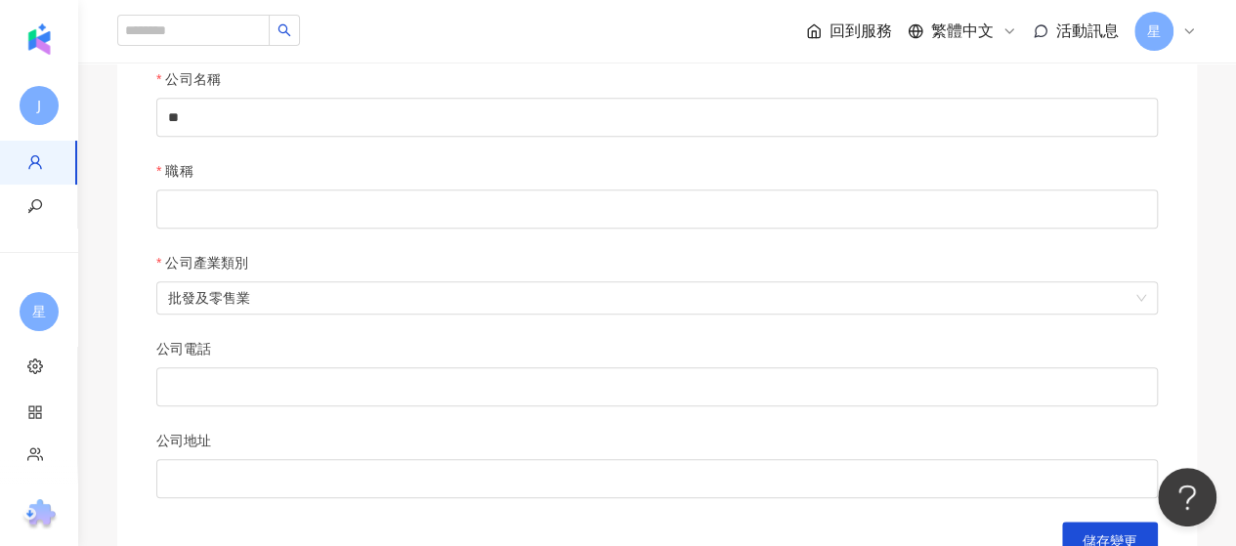
scroll to position [1087, 0]
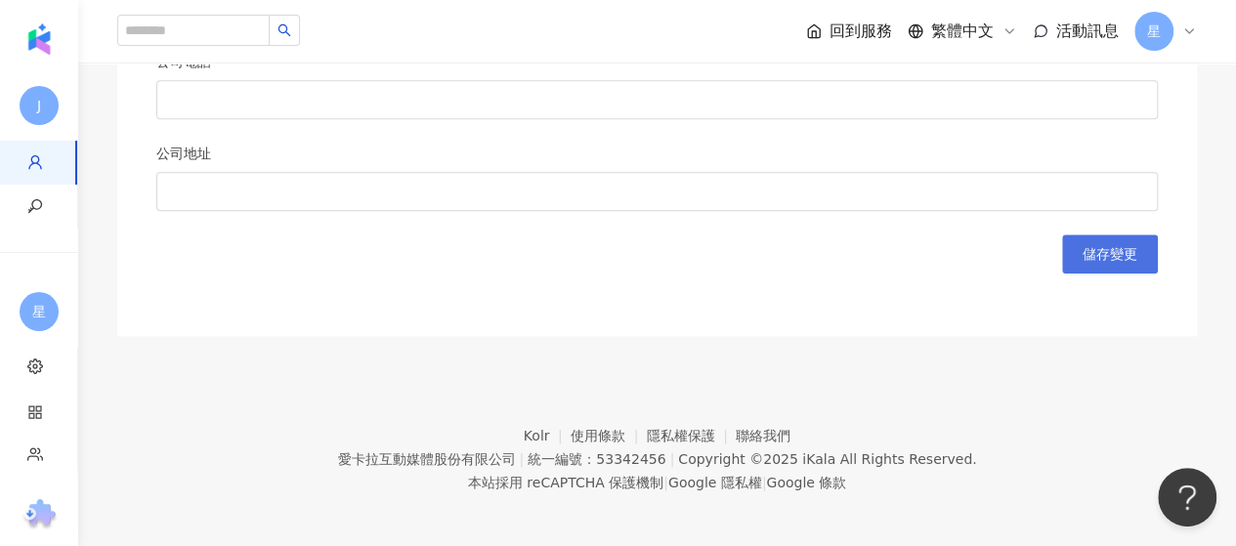
type input "**********"
click at [1109, 246] on span "儲存變更" at bounding box center [1110, 254] width 55 height 16
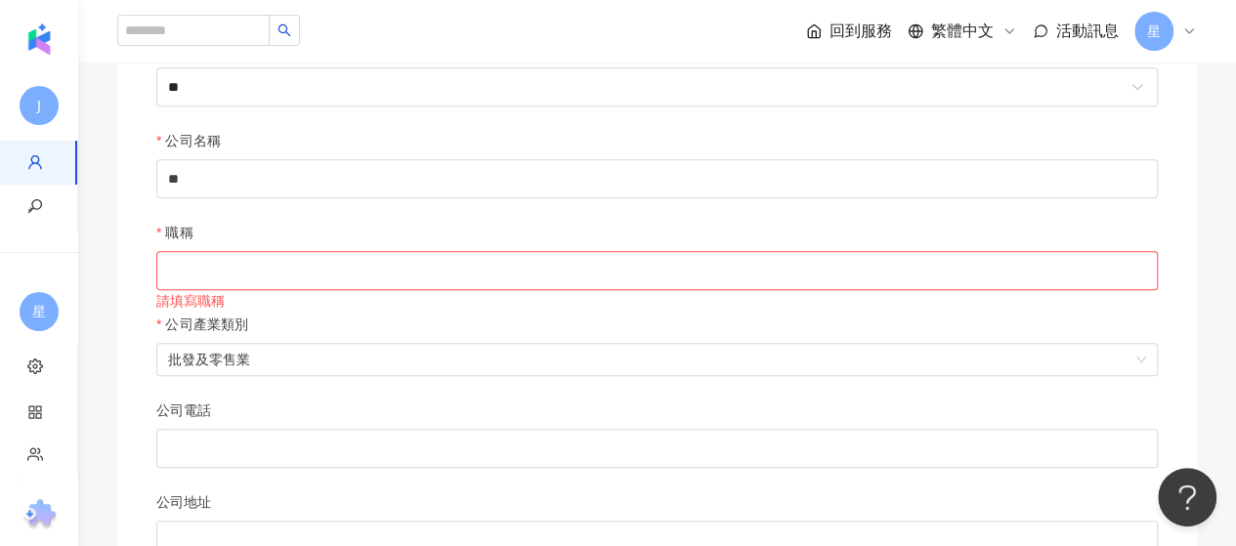
scroll to position [598, 0]
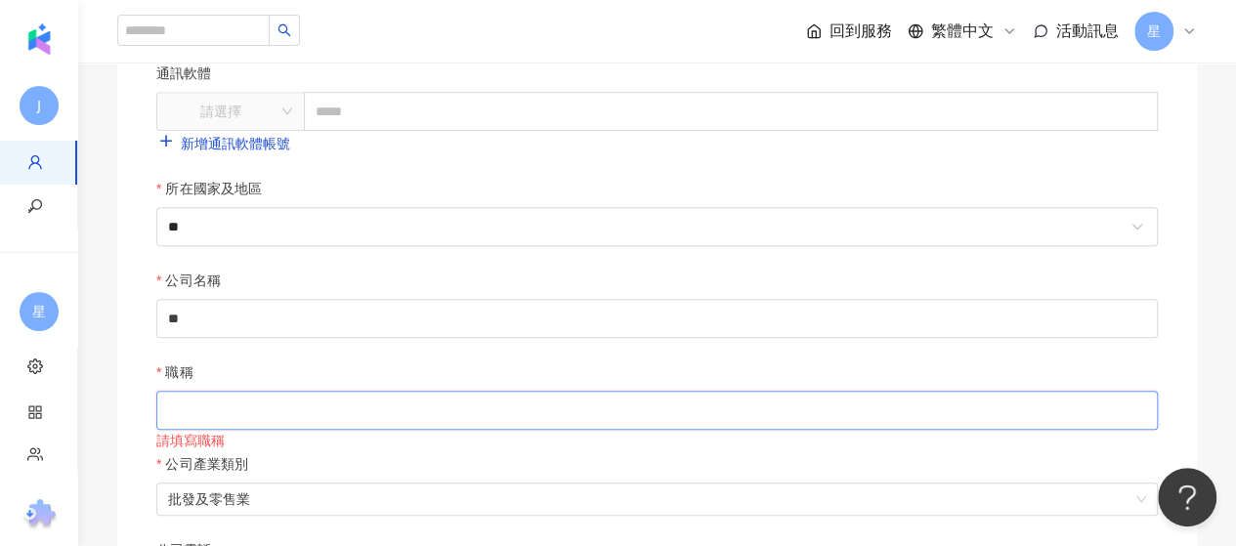
click at [382, 400] on input "職稱" at bounding box center [657, 410] width 1002 height 39
type input "*"
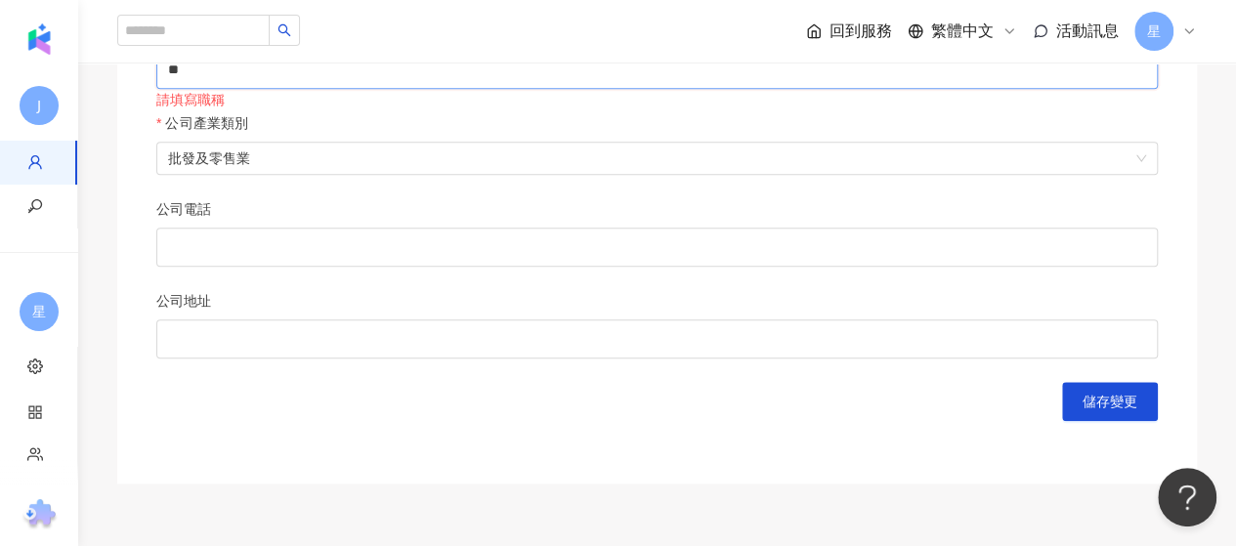
scroll to position [1087, 0]
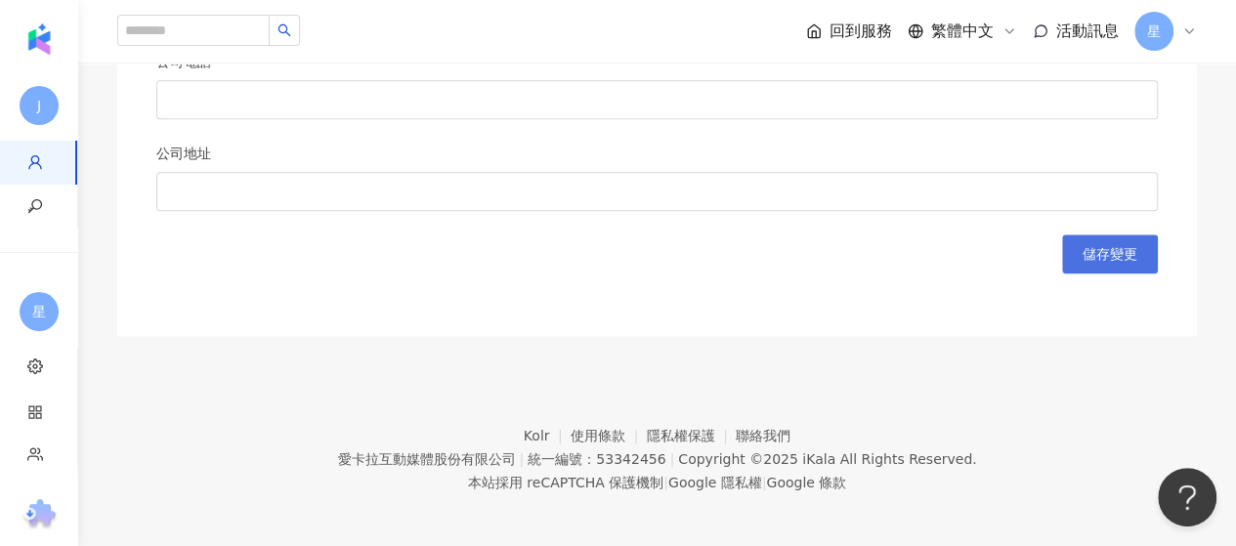
type input "**"
click at [1095, 246] on span "儲存變更" at bounding box center [1110, 254] width 55 height 16
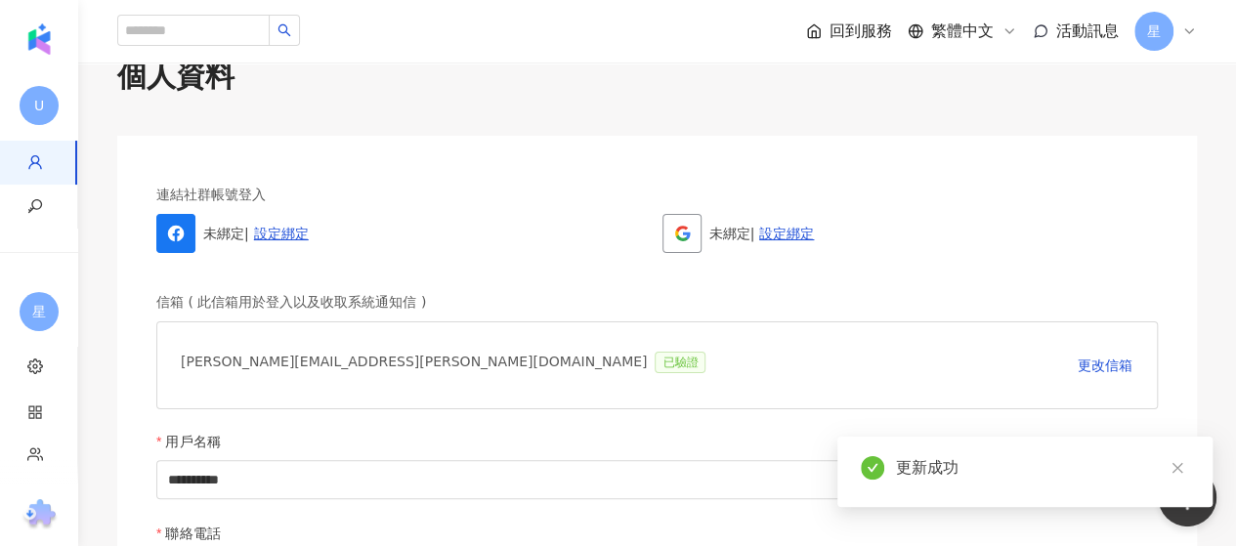
scroll to position [0, 0]
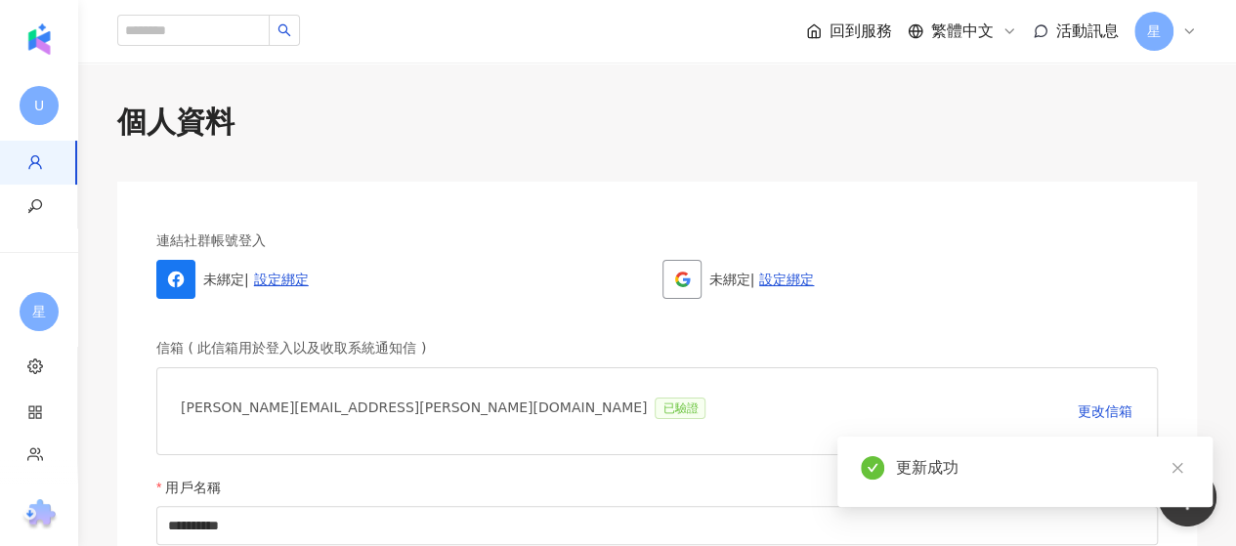
click at [1187, 36] on icon at bounding box center [1189, 31] width 16 height 16
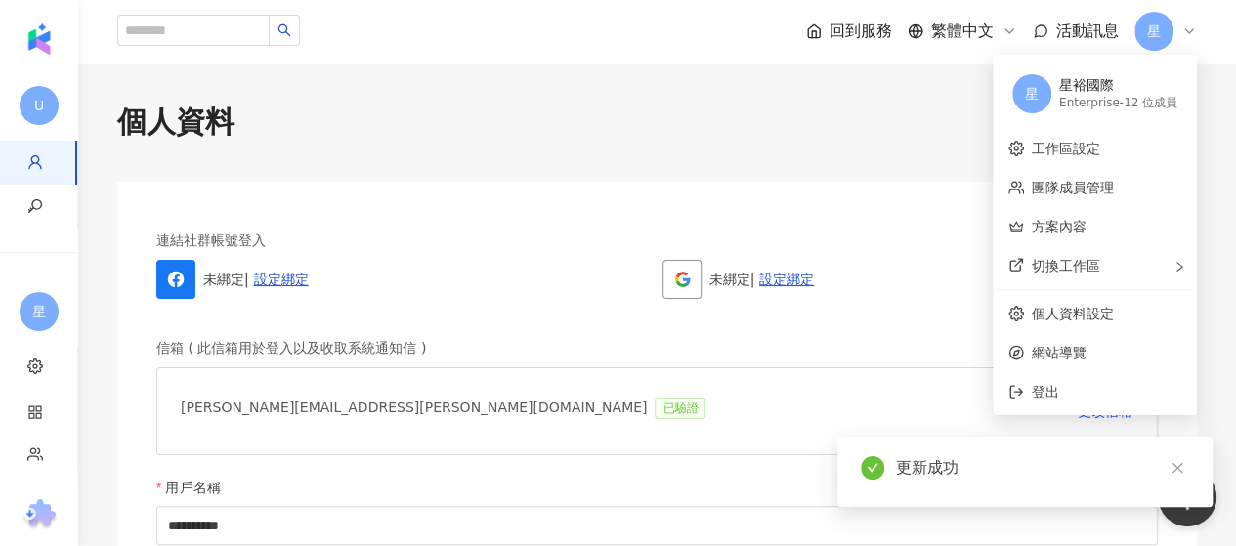
click at [1125, 101] on div "Enterprise - 12 位成員" at bounding box center [1118, 103] width 118 height 17
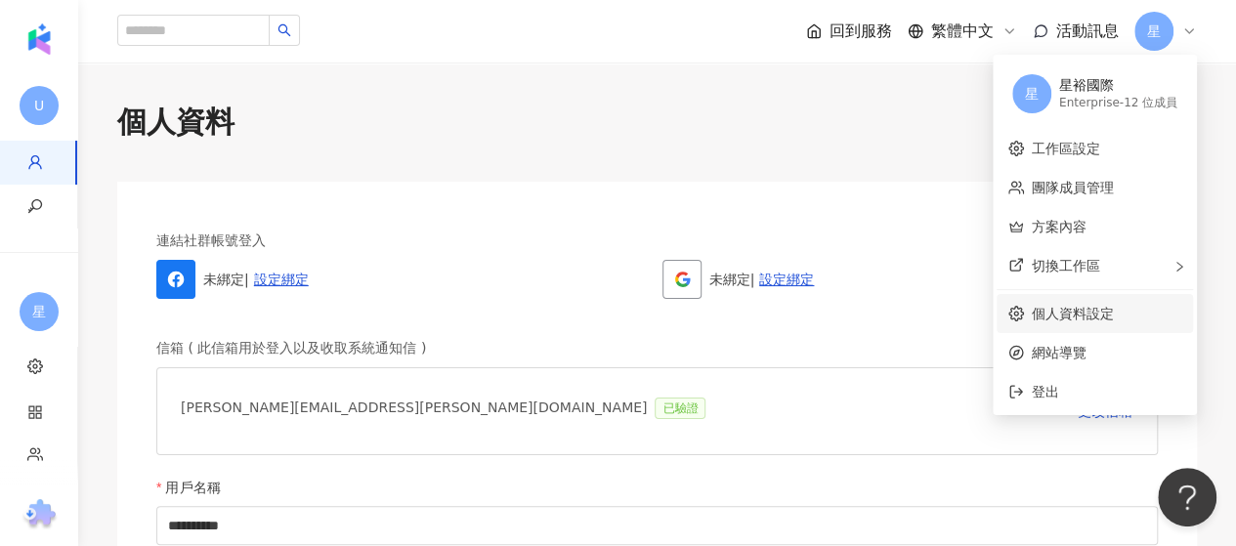
click at [1068, 306] on link "個人資料設定" at bounding box center [1073, 314] width 82 height 16
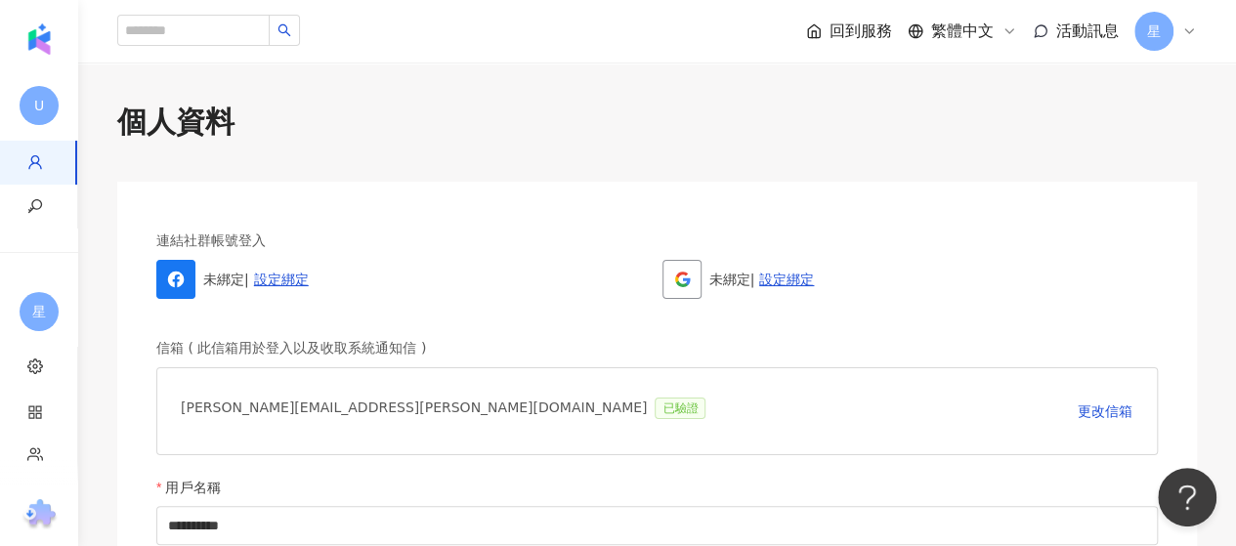
click at [1181, 24] on div "星" at bounding box center [1166, 31] width 63 height 39
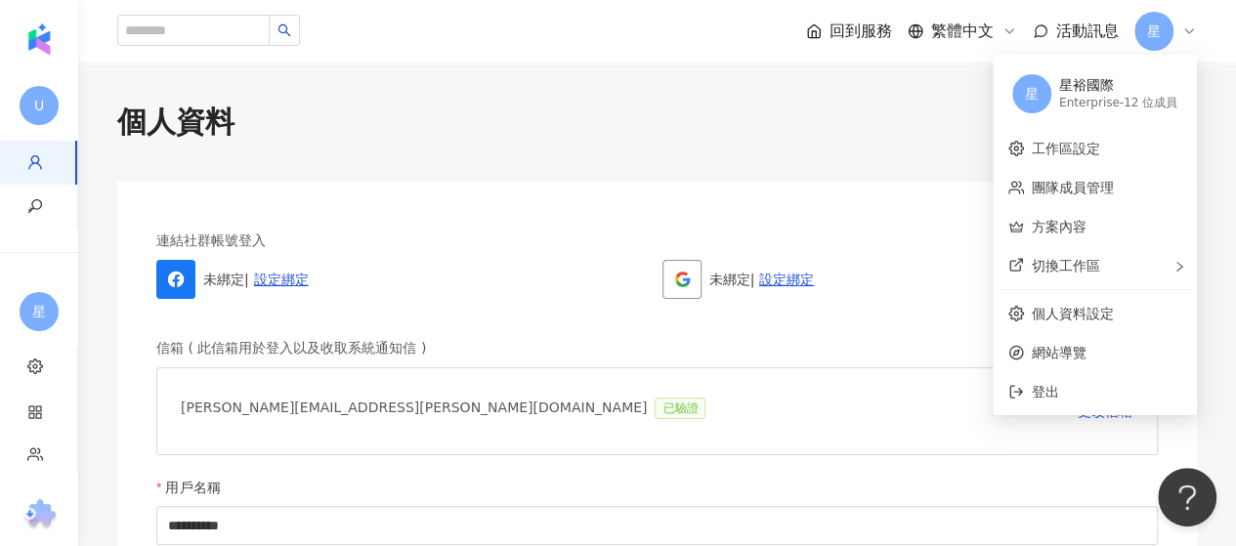
click at [1149, 99] on div "Enterprise - 12 位成員" at bounding box center [1118, 103] width 118 height 17
click at [1145, 97] on div "Enterprise - 12 位成員" at bounding box center [1118, 103] width 118 height 17
click at [1069, 141] on link "工作區設定" at bounding box center [1066, 149] width 68 height 16
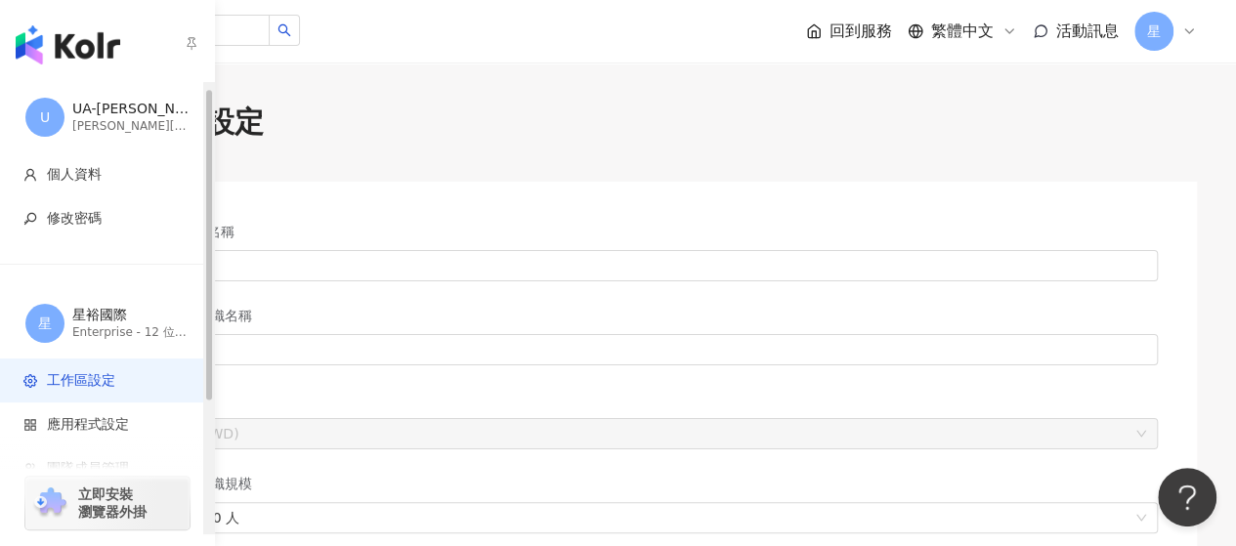
scroll to position [204, 0]
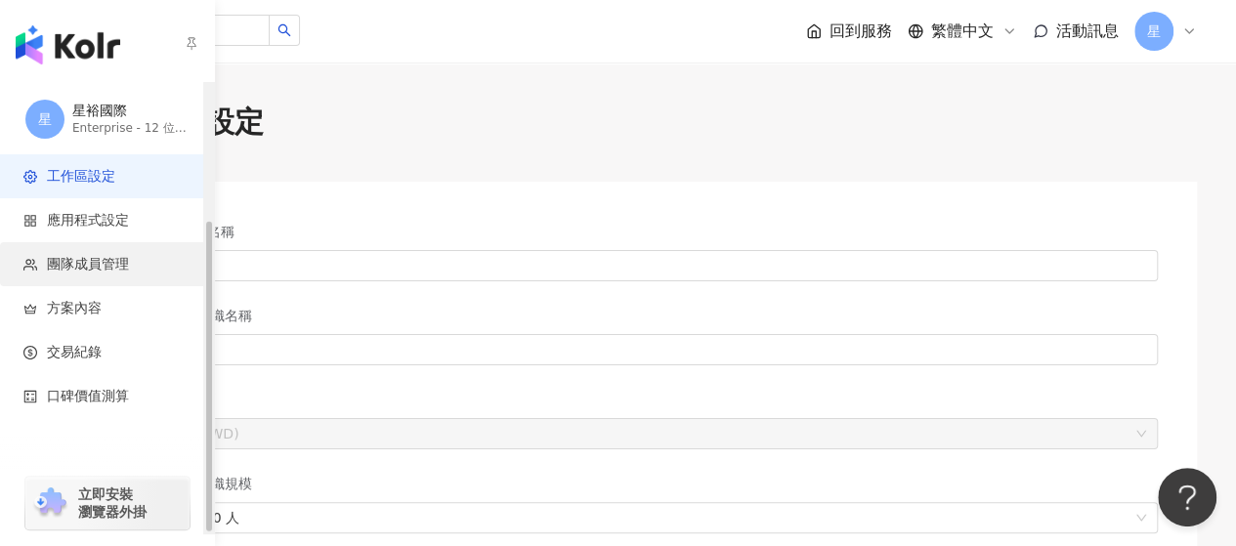
click at [86, 267] on span "團隊成員管理" at bounding box center [88, 265] width 82 height 20
